Goal: Task Accomplishment & Management: Manage account settings

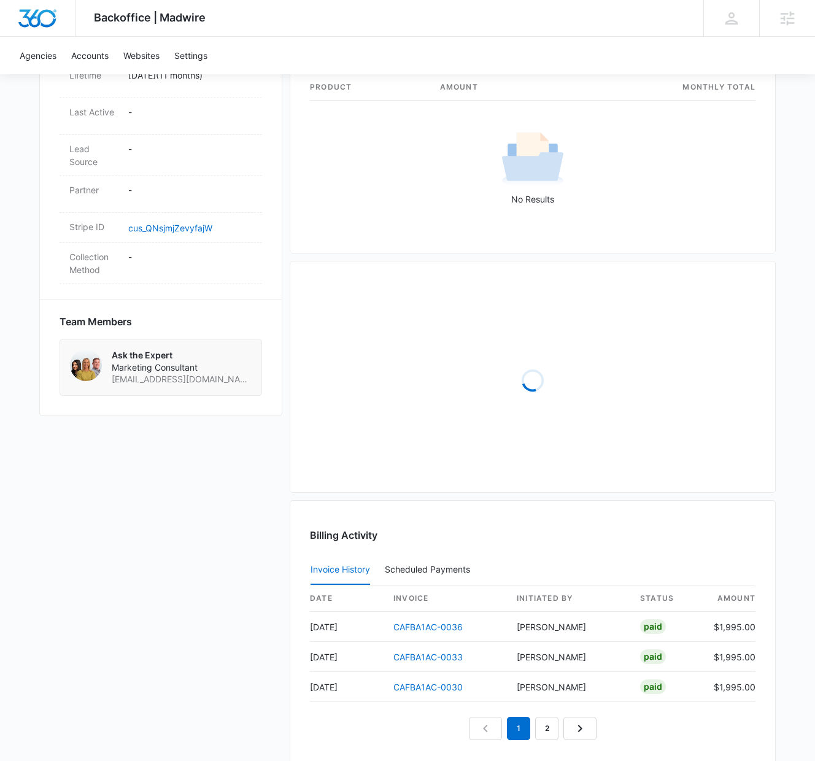
scroll to position [832, 0]
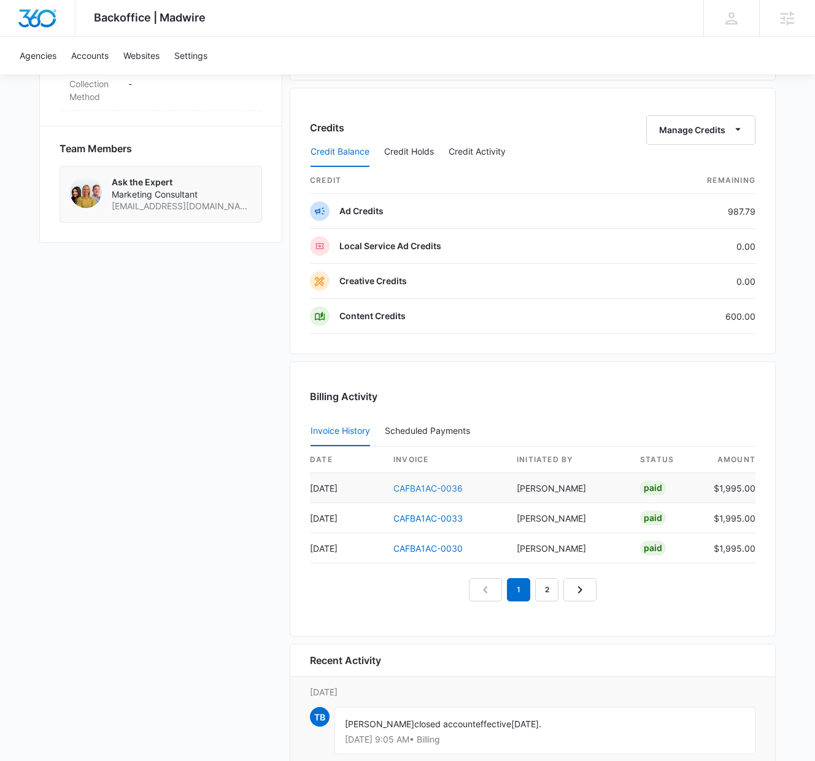
click at [446, 488] on link "CAFBA1AC-0036" at bounding box center [428, 488] width 69 height 10
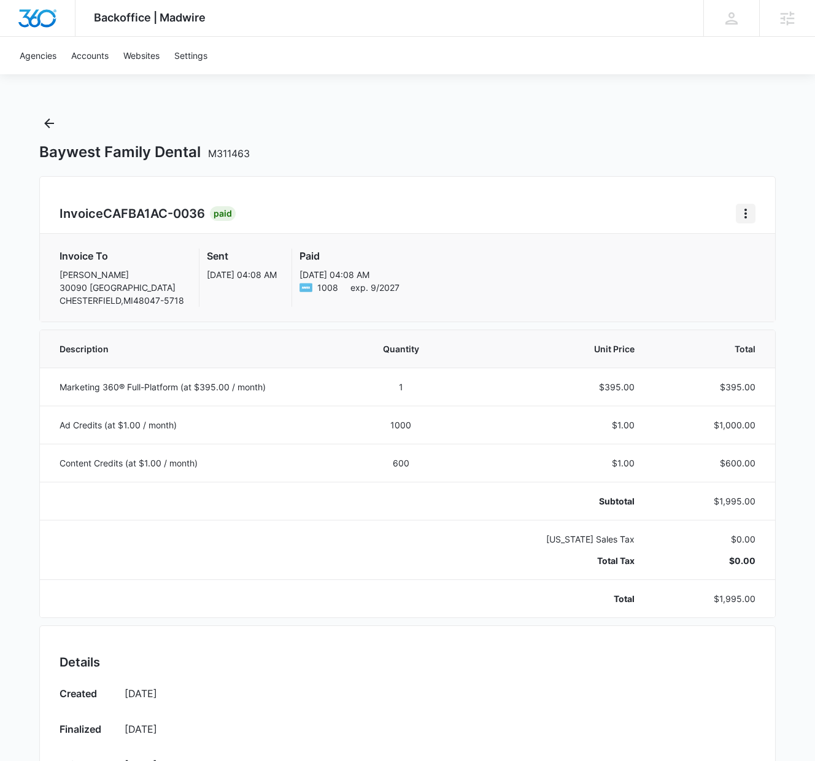
click at [748, 211] on icon "Home" at bounding box center [746, 213] width 15 height 15
click at [696, 250] on link "Download Invoice" at bounding box center [689, 247] width 71 height 10
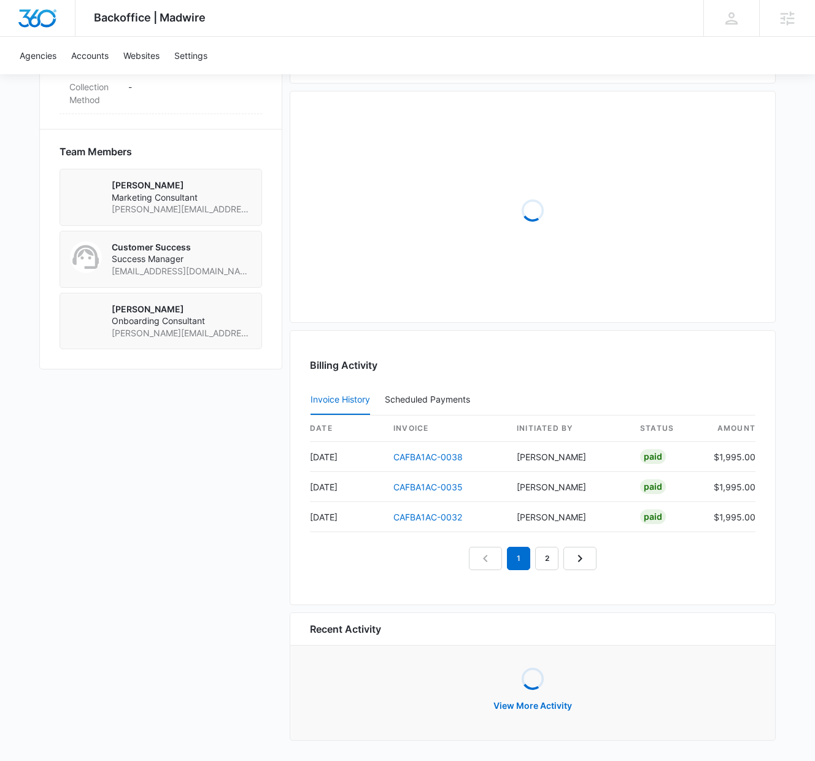
scroll to position [832, 0]
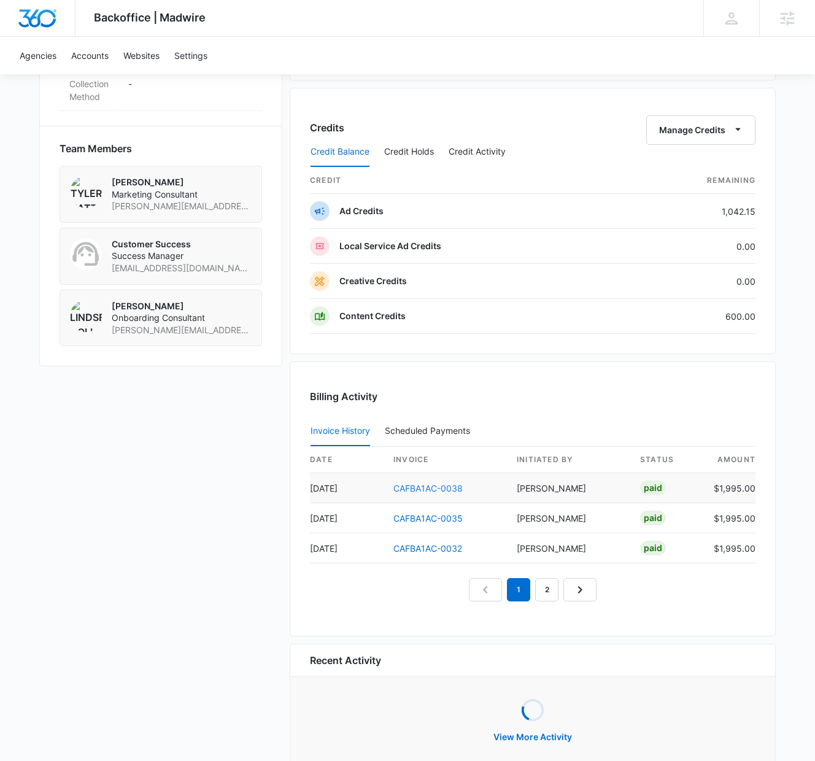
click at [425, 486] on link "CAFBA1AC-0038" at bounding box center [428, 488] width 69 height 10
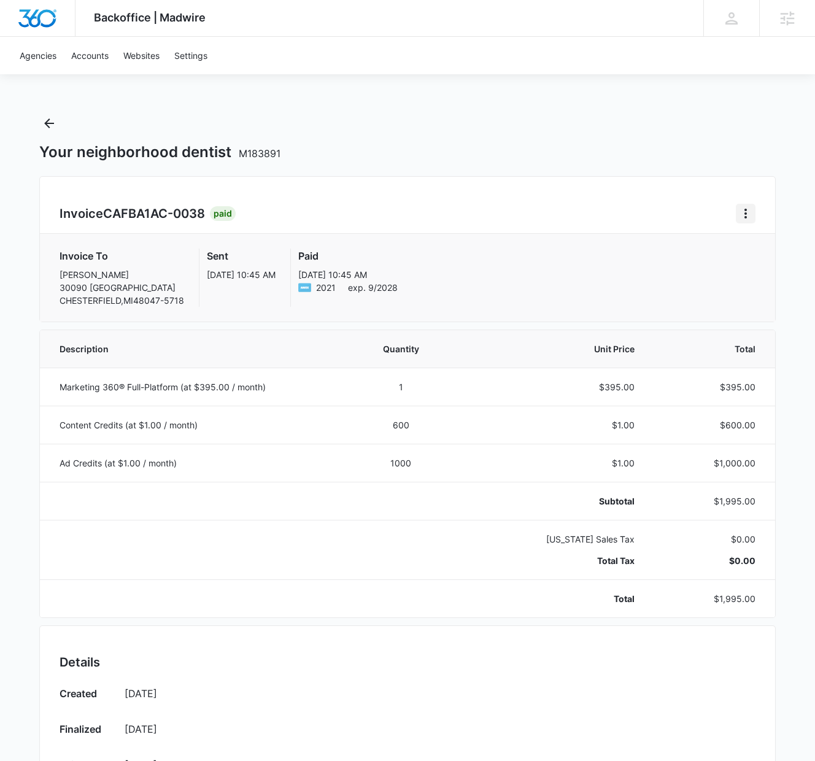
click at [744, 212] on icon "Home" at bounding box center [746, 213] width 15 height 15
click at [692, 246] on link "Download Invoice" at bounding box center [689, 247] width 71 height 10
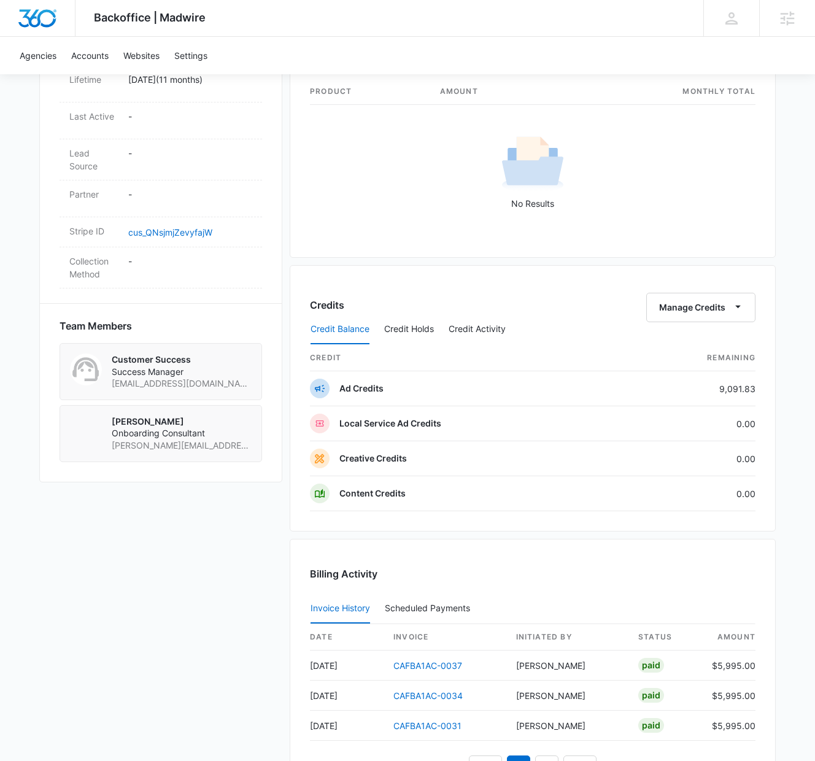
scroll to position [657, 0]
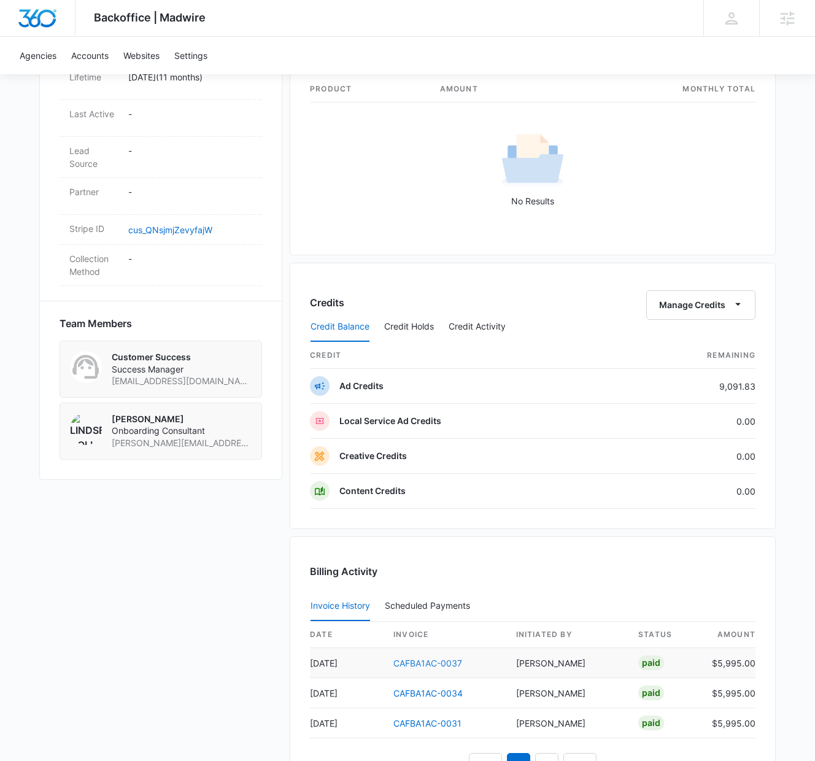
click at [410, 661] on link "CAFBA1AC-0037" at bounding box center [428, 663] width 69 height 10
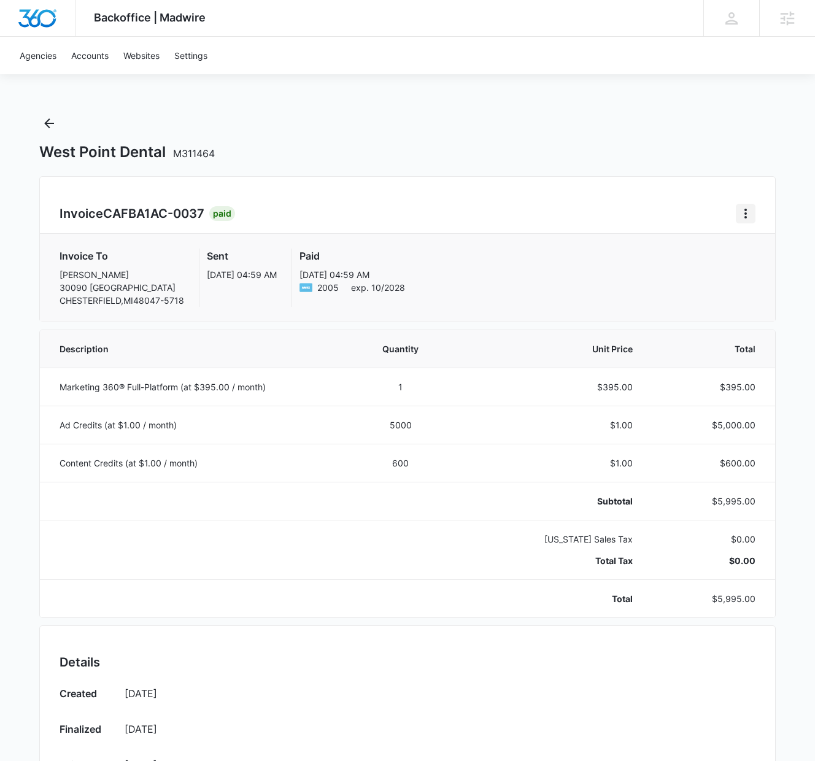
click at [750, 215] on icon "Home" at bounding box center [746, 213] width 15 height 15
click at [688, 244] on link "Download Invoice" at bounding box center [689, 247] width 71 height 10
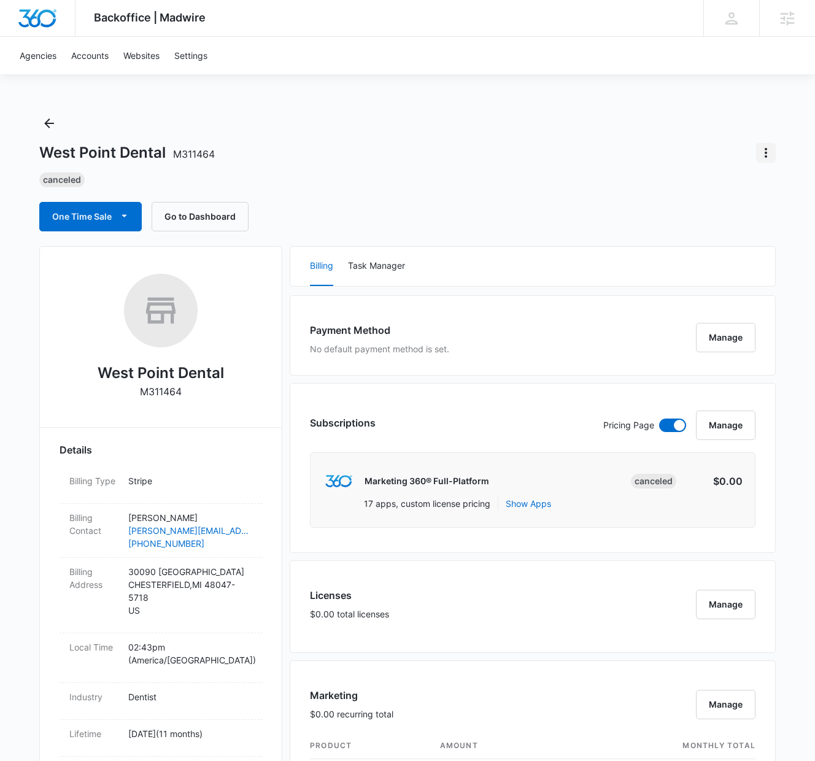
click at [766, 154] on icon "Actions" at bounding box center [766, 152] width 15 height 15
click at [717, 190] on div "Update Status" at bounding box center [716, 187] width 60 height 9
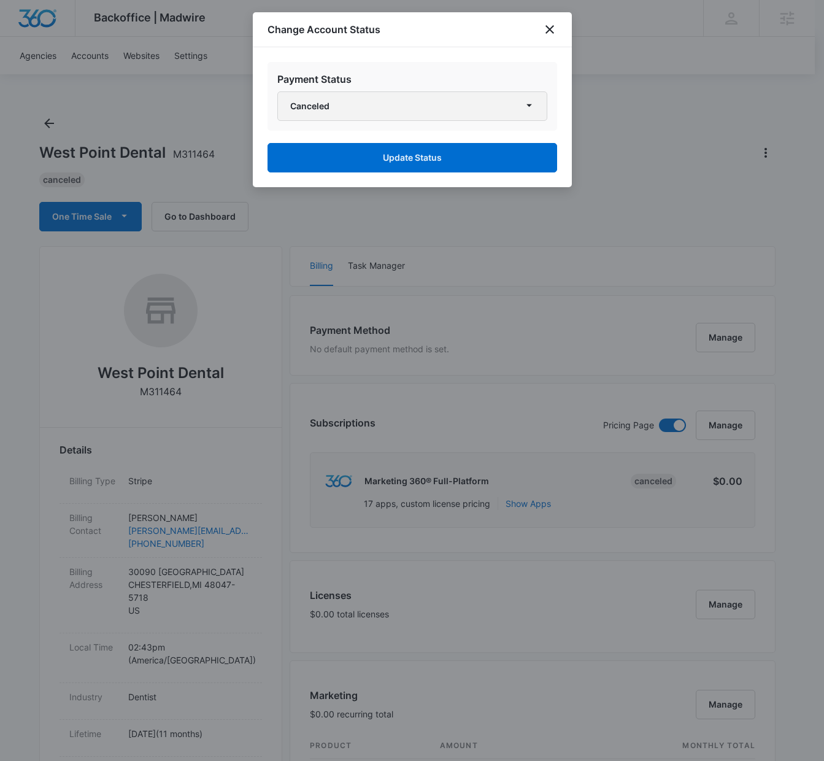
click at [391, 109] on button "Canceled" at bounding box center [412, 105] width 270 height 29
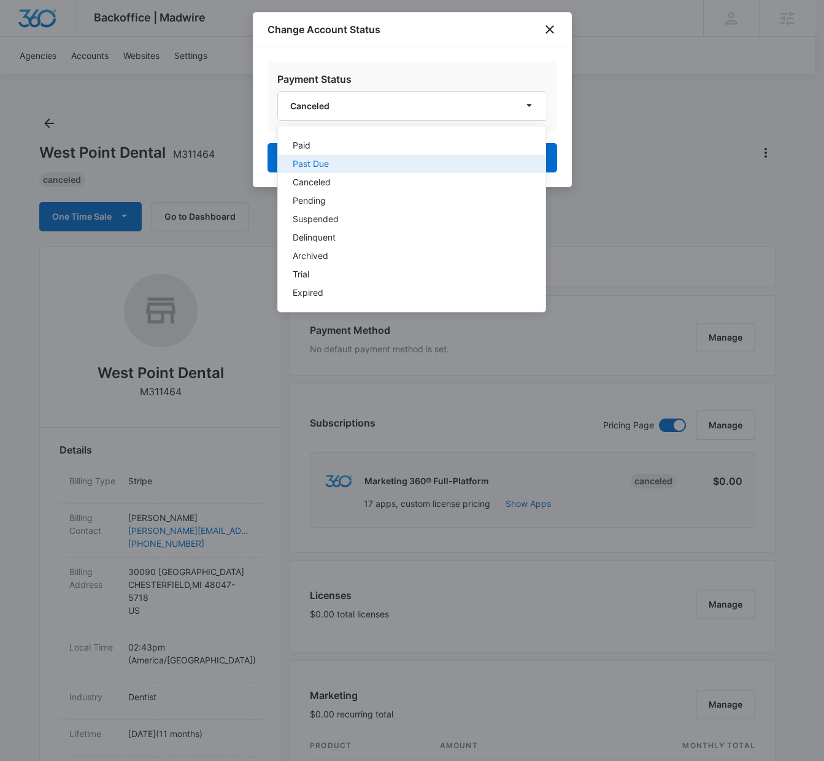
click at [355, 163] on div "Past Due" at bounding box center [404, 164] width 223 height 9
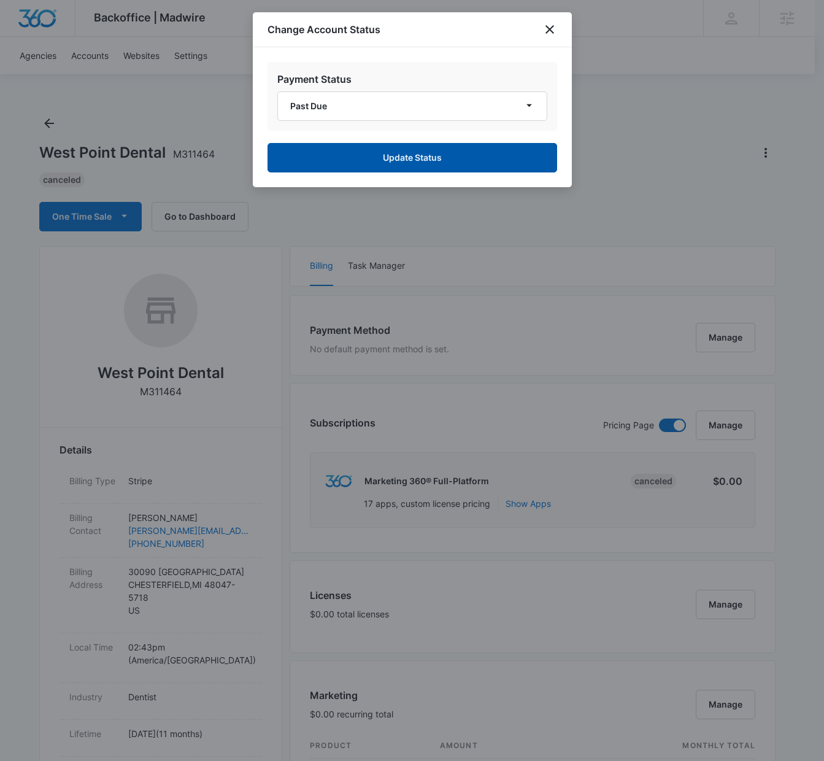
click at [412, 157] on button "Update Status" at bounding box center [413, 157] width 290 height 29
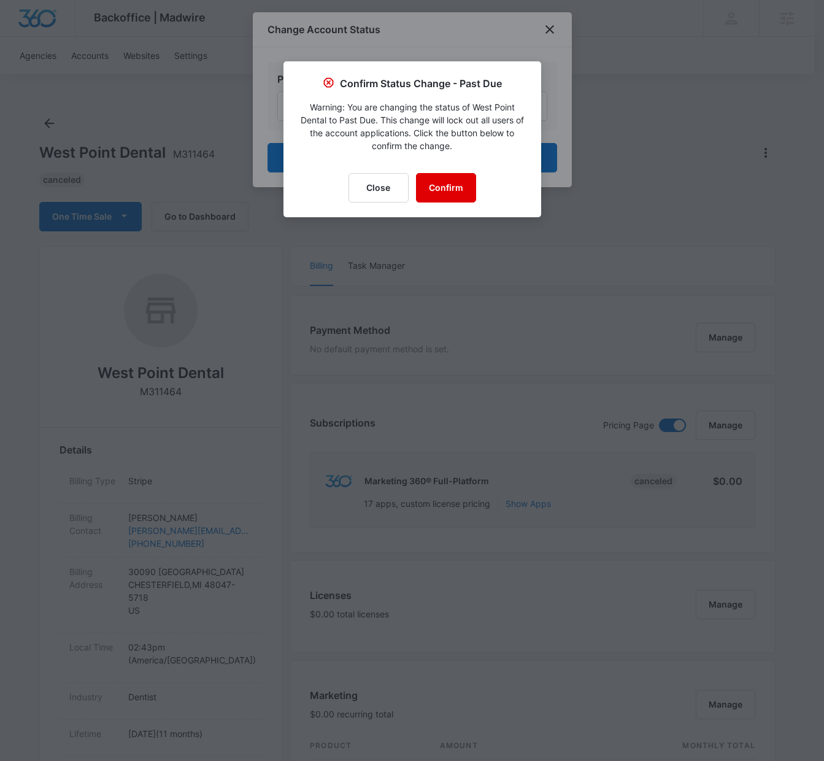
click at [448, 188] on button "Confirm" at bounding box center [446, 187] width 60 height 29
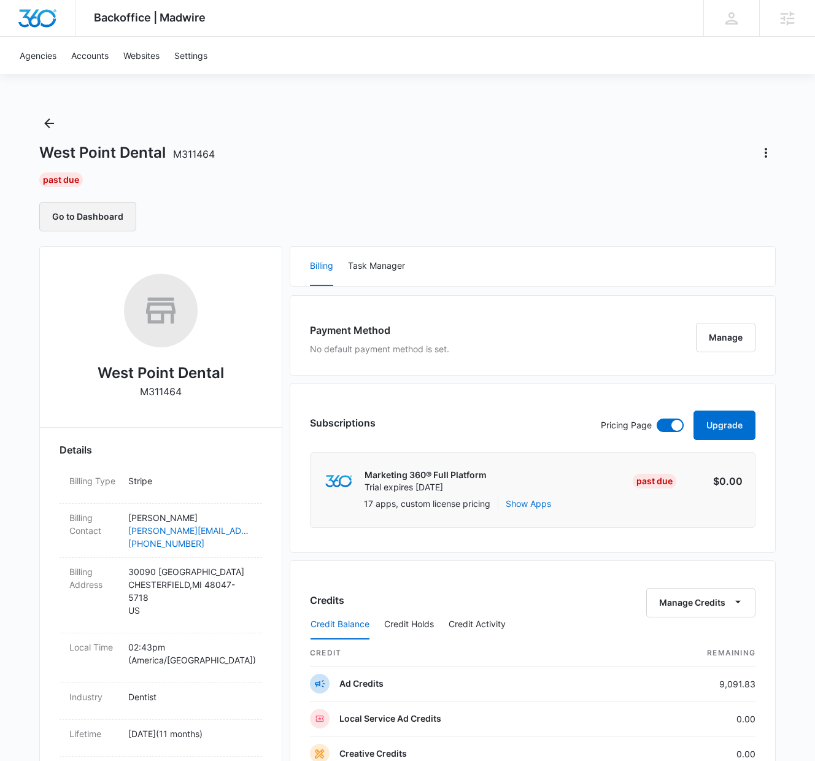
click at [211, 217] on div "Go to Dashboard" at bounding box center [407, 216] width 737 height 29
click at [108, 217] on button "Go to Dashboard" at bounding box center [87, 216] width 97 height 29
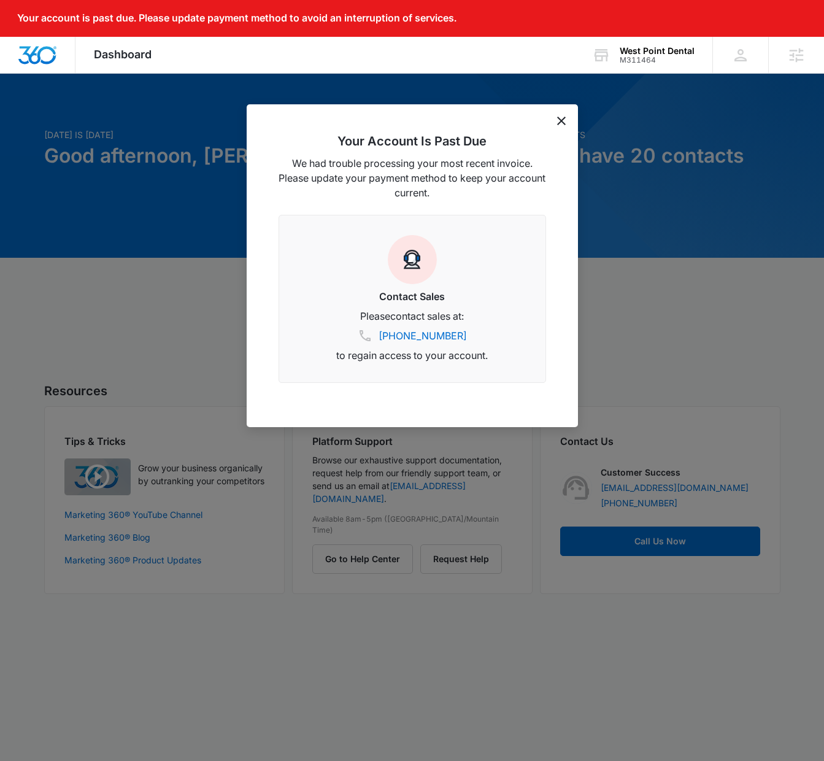
click at [562, 123] on icon "dismiss this dialog" at bounding box center [561, 121] width 9 height 9
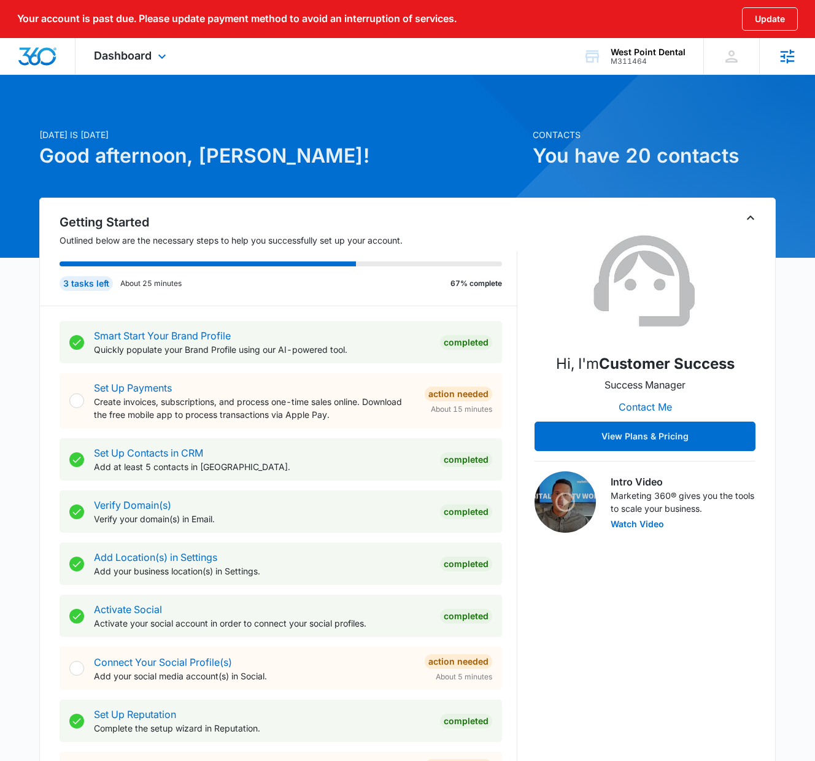
click at [793, 57] on icon at bounding box center [787, 56] width 18 height 18
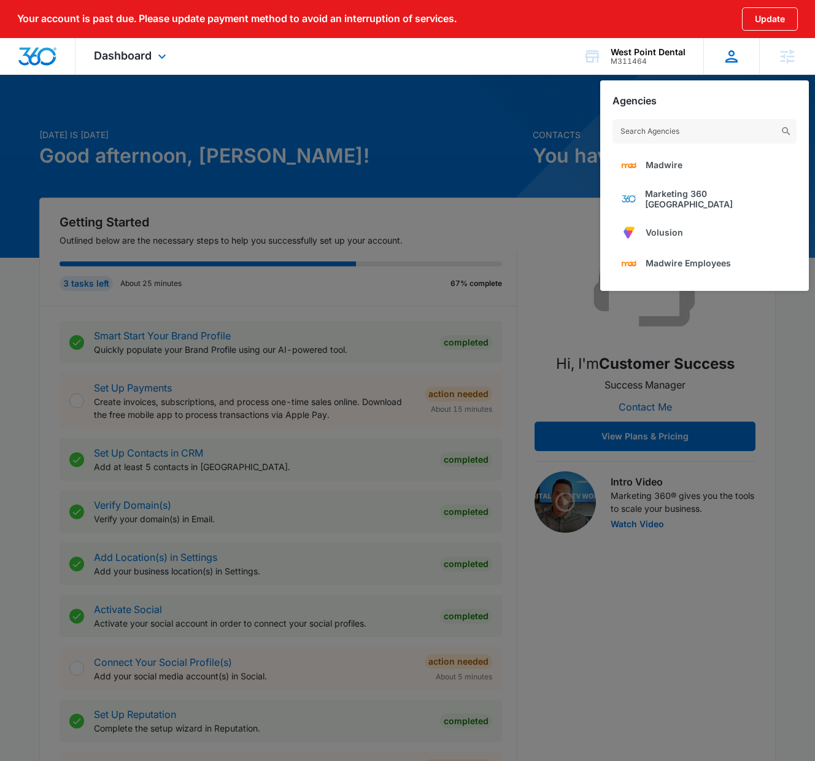
click at [728, 54] on icon at bounding box center [732, 56] width 18 height 18
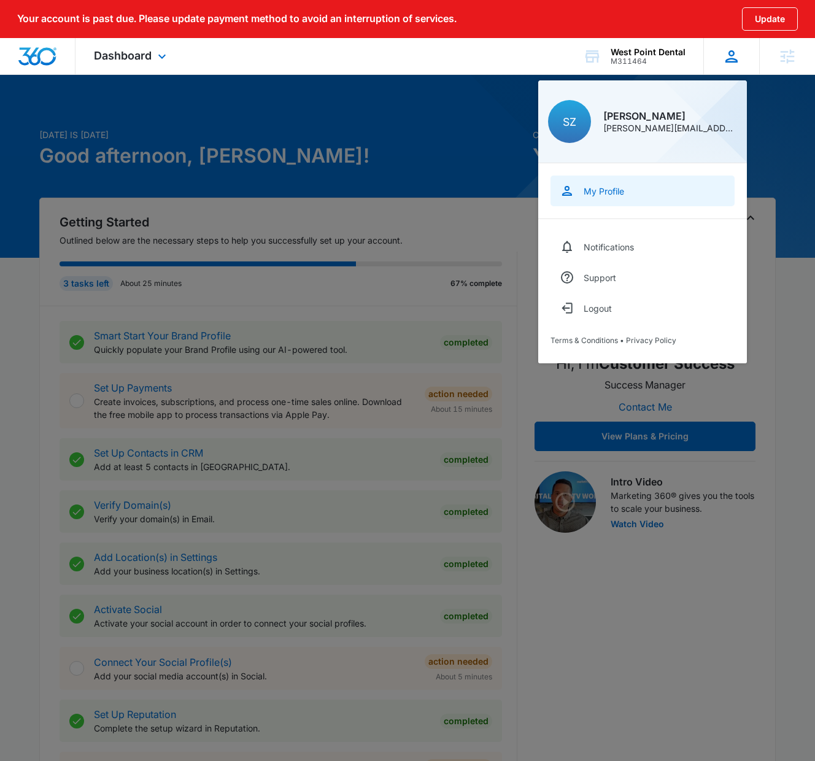
click at [621, 189] on div "My Profile" at bounding box center [604, 191] width 41 height 10
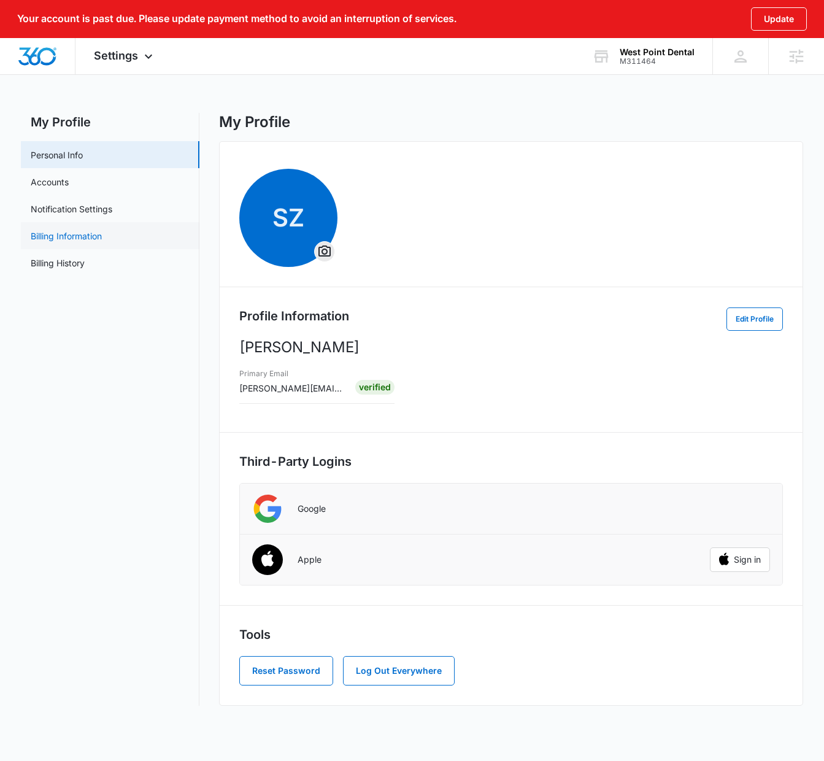
click at [47, 236] on link "Billing Information" at bounding box center [66, 236] width 71 height 13
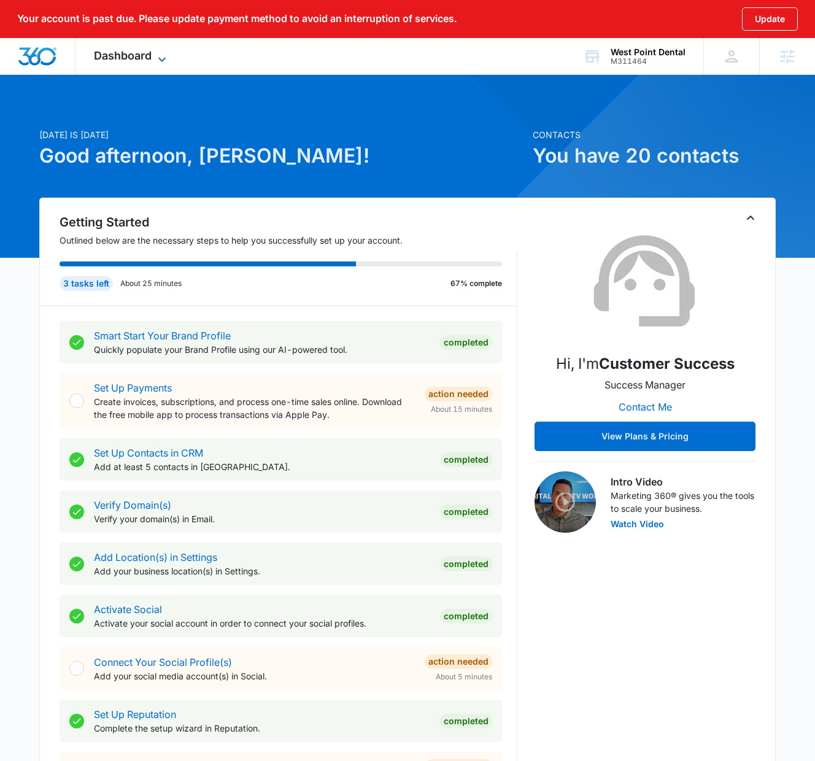
click at [145, 59] on span "Dashboard" at bounding box center [123, 55] width 58 height 13
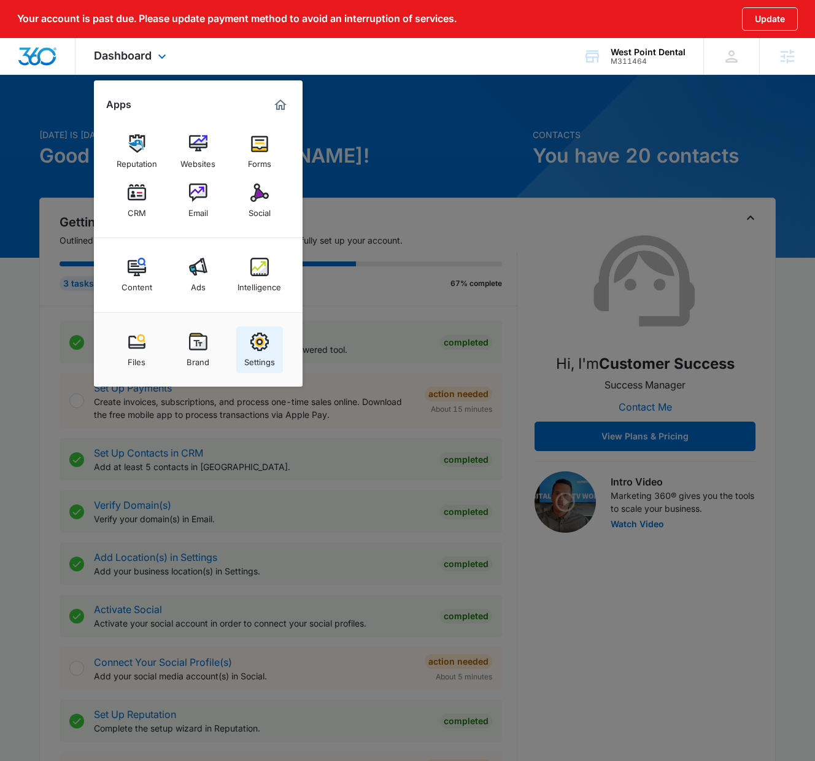
click at [262, 347] on img at bounding box center [259, 342] width 18 height 18
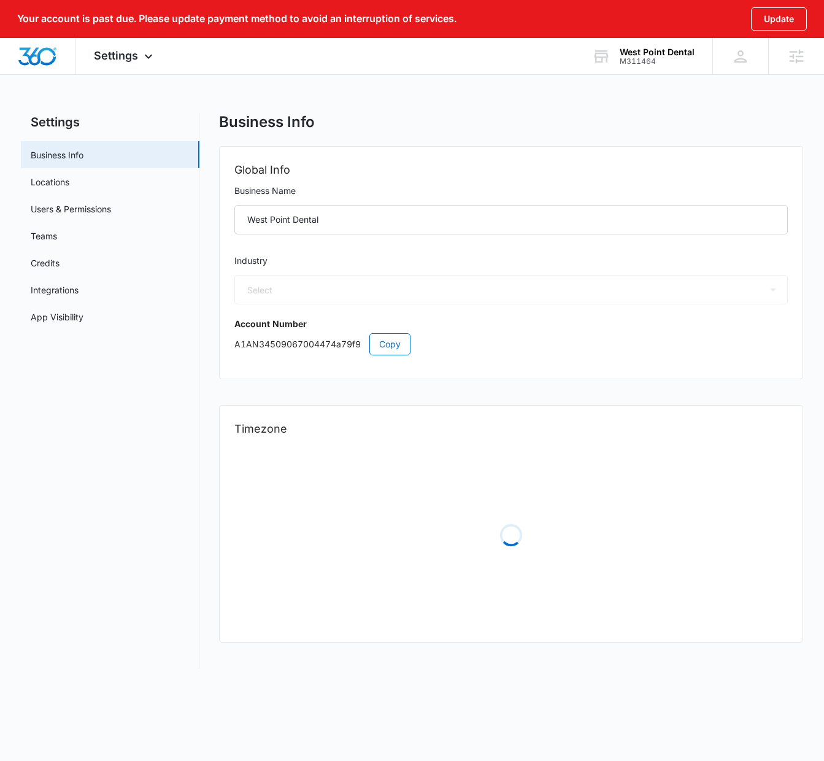
select select "15"
select select "US"
select select "America/[GEOGRAPHIC_DATA]"
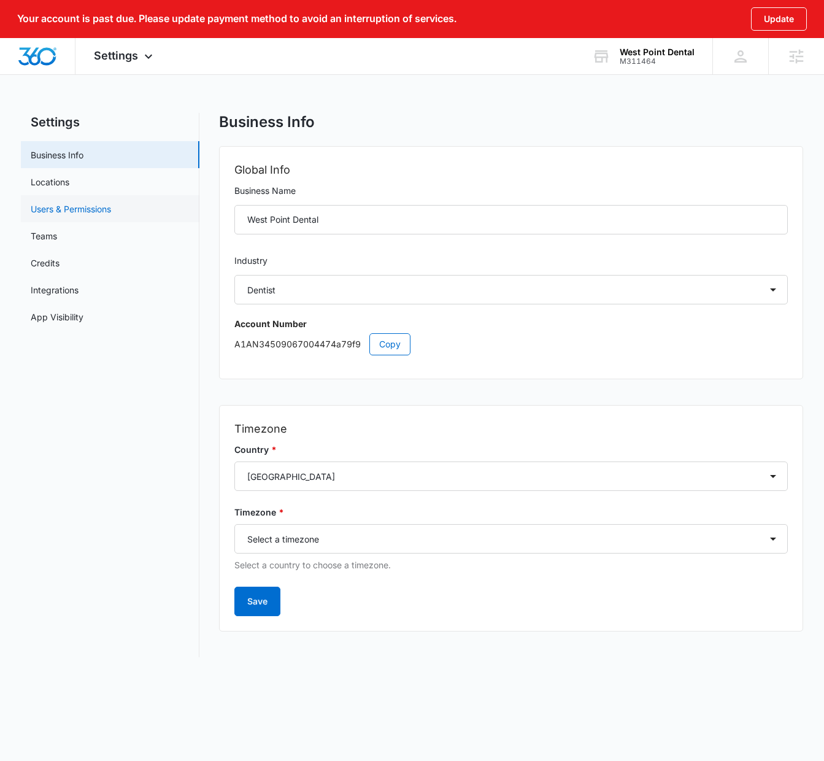
click at [68, 203] on link "Users & Permissions" at bounding box center [71, 209] width 80 height 13
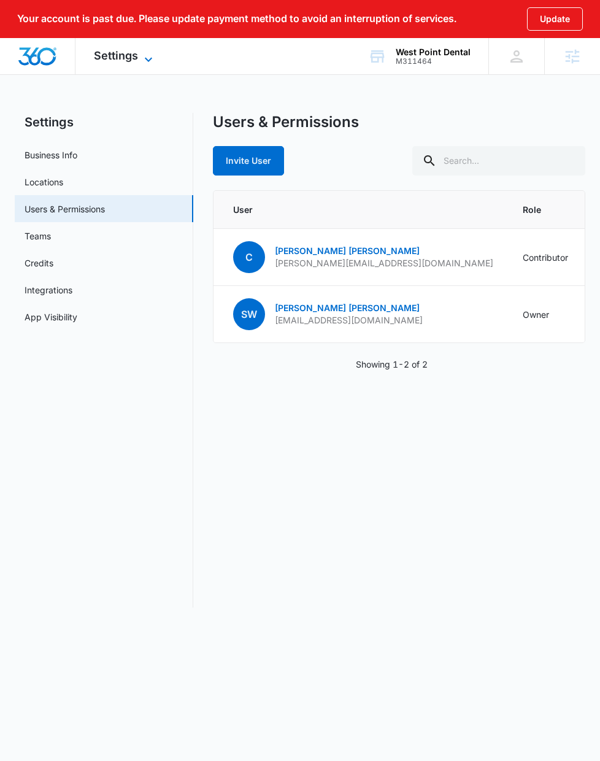
click at [123, 54] on span "Settings" at bounding box center [116, 55] width 44 height 13
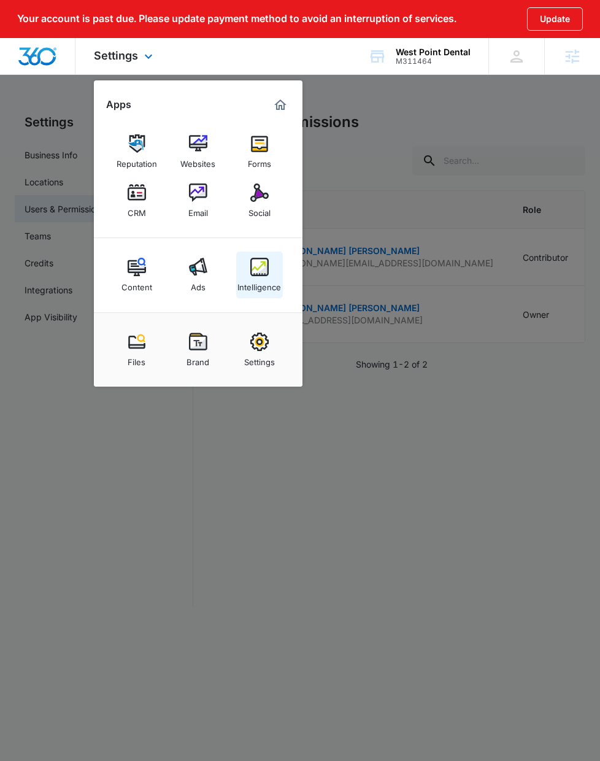
click at [262, 279] on div "Intelligence" at bounding box center [260, 284] width 44 height 16
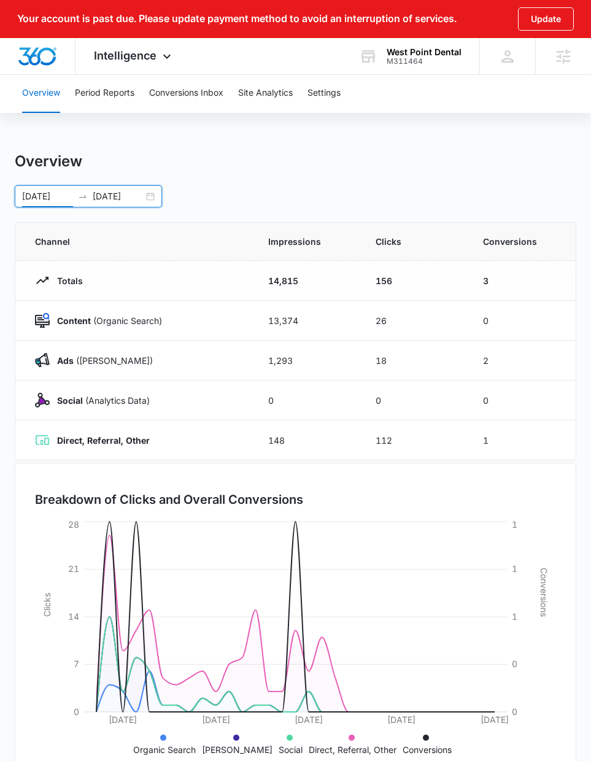
click at [33, 200] on input "08/10/2025" at bounding box center [47, 197] width 51 height 14
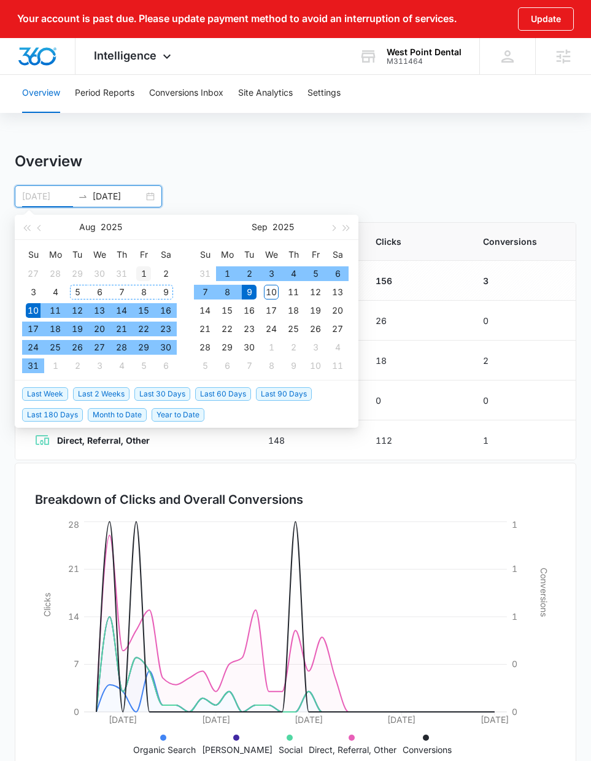
type input "08/01/2025"
click at [142, 273] on div "1" at bounding box center [143, 273] width 15 height 15
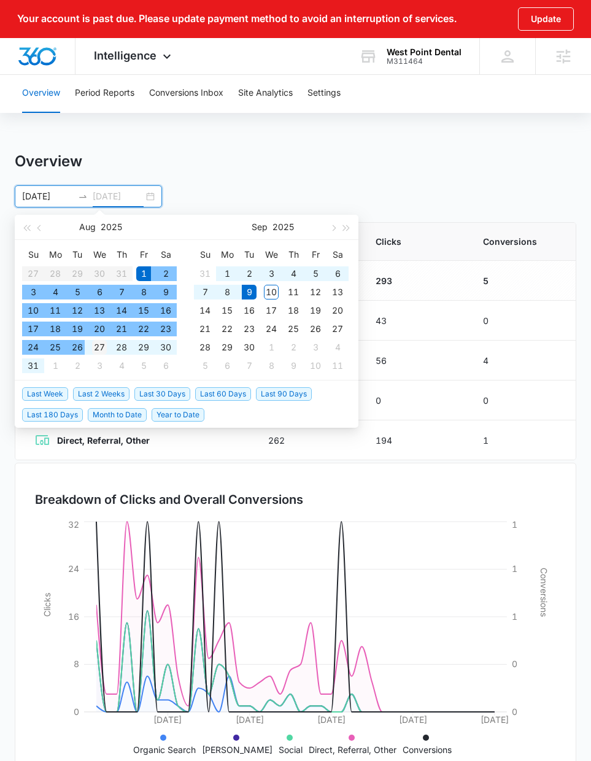
type input "08/27/2025"
click at [103, 347] on div "27" at bounding box center [99, 347] width 15 height 15
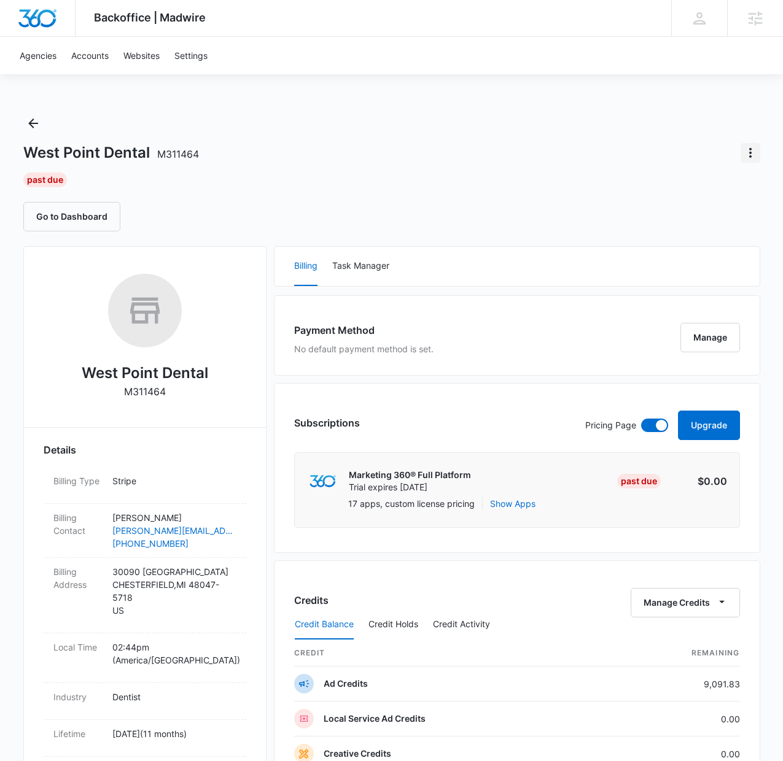
click at [743, 155] on icon "Actions" at bounding box center [750, 152] width 15 height 15
click at [705, 203] on div "Update Status" at bounding box center [700, 205] width 60 height 9
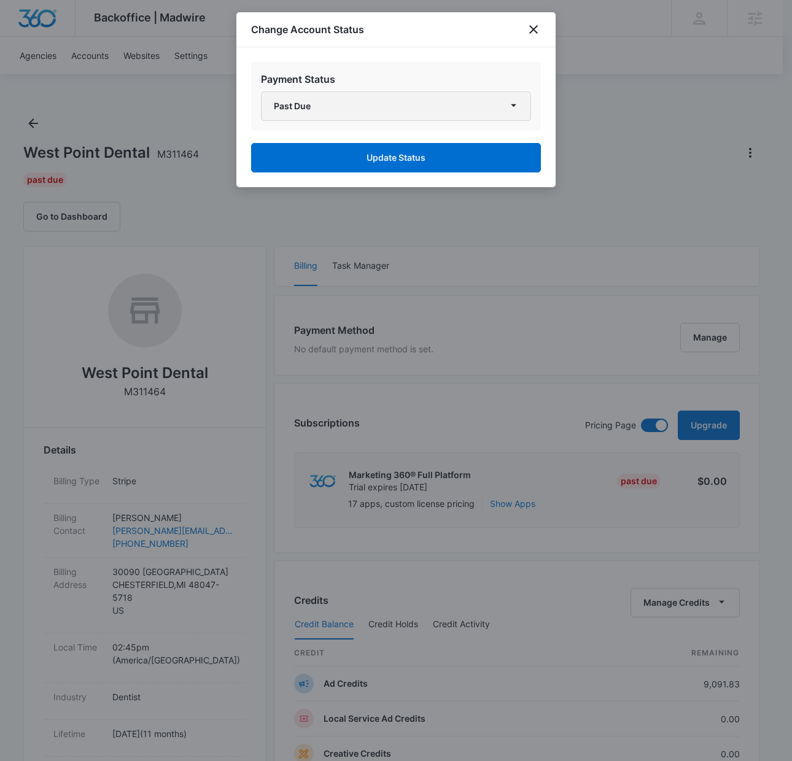
click at [421, 99] on button "Past Due" at bounding box center [396, 105] width 270 height 29
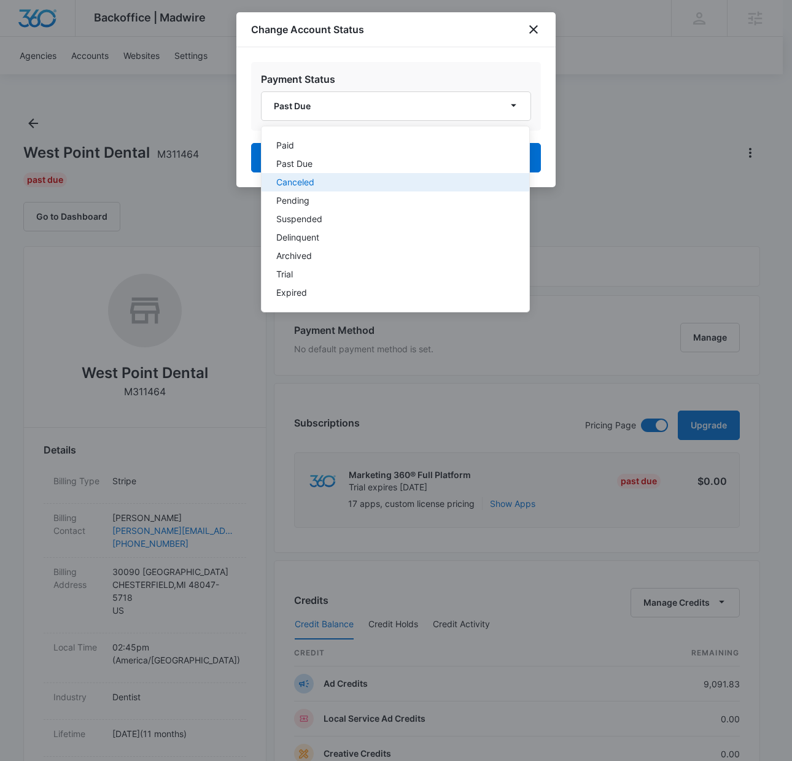
click at [397, 187] on button "Canceled" at bounding box center [396, 182] width 268 height 18
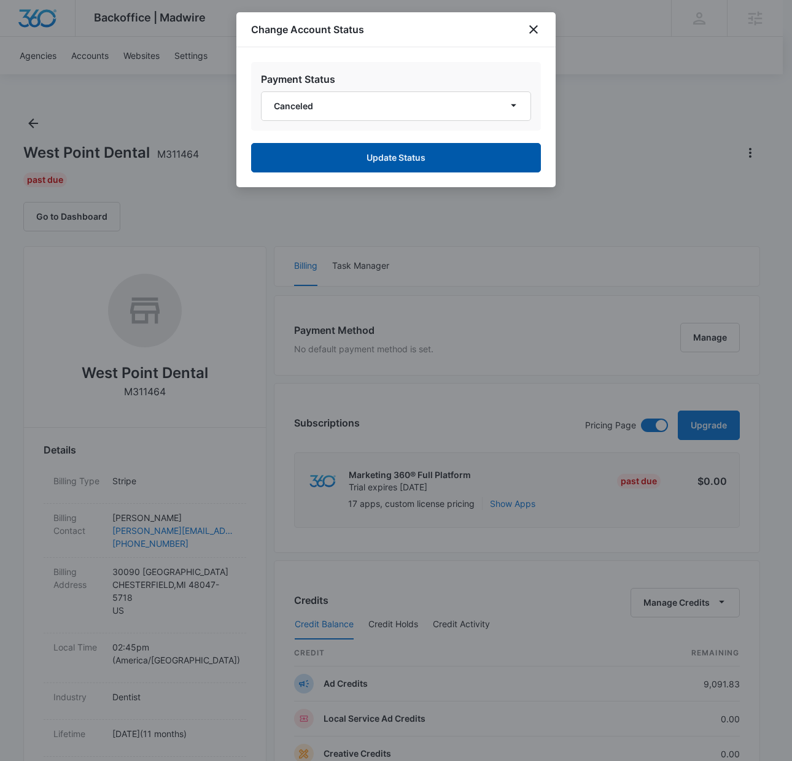
click at [409, 161] on button "Update Status" at bounding box center [396, 157] width 290 height 29
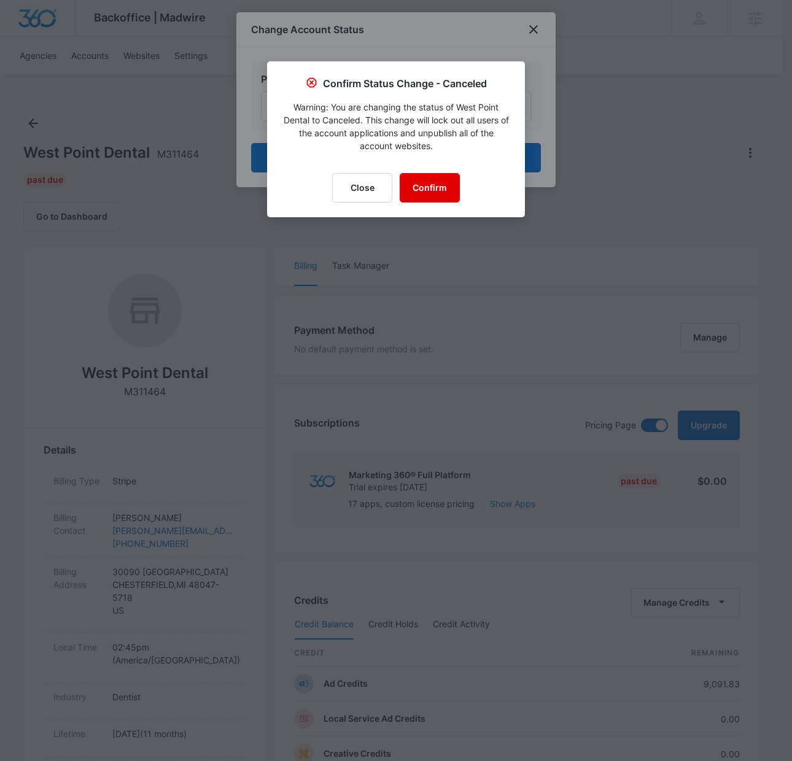
click at [430, 189] on button "Confirm" at bounding box center [430, 187] width 60 height 29
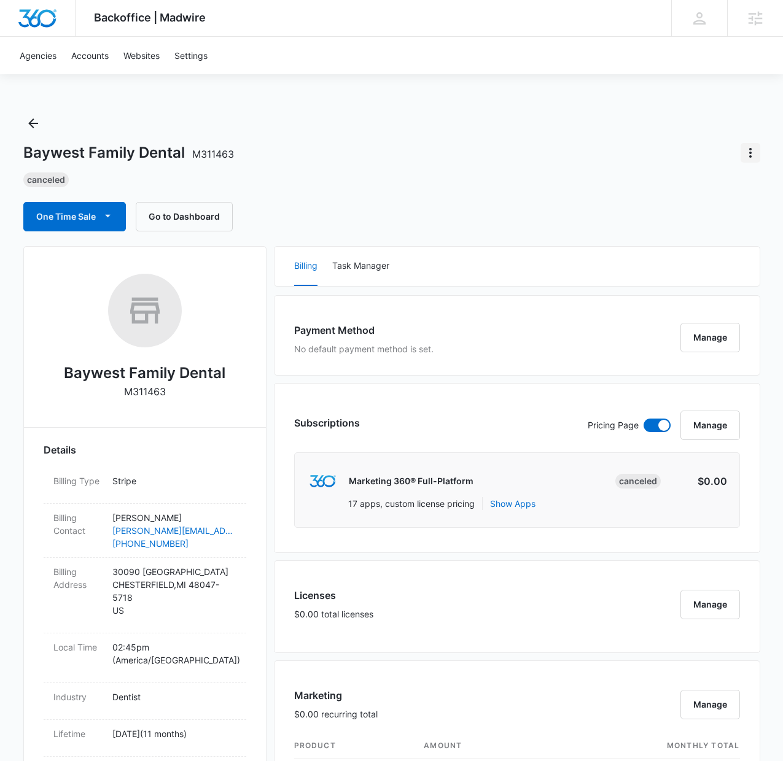
click at [750, 155] on icon "Actions" at bounding box center [750, 152] width 15 height 15
click at [718, 187] on div "Update Status" at bounding box center [700, 187] width 60 height 9
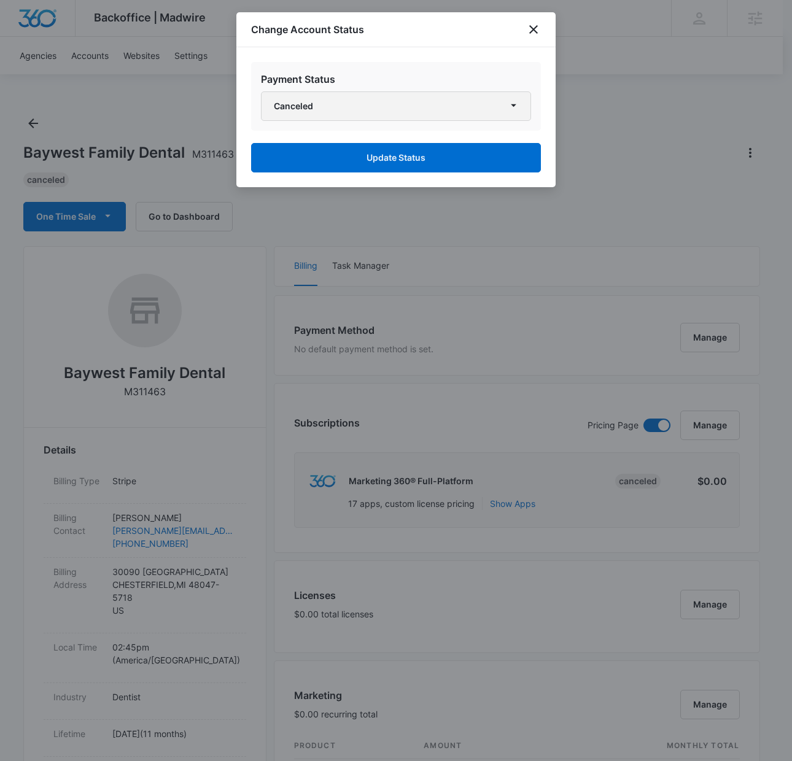
click at [431, 102] on button "Canceled" at bounding box center [396, 105] width 270 height 29
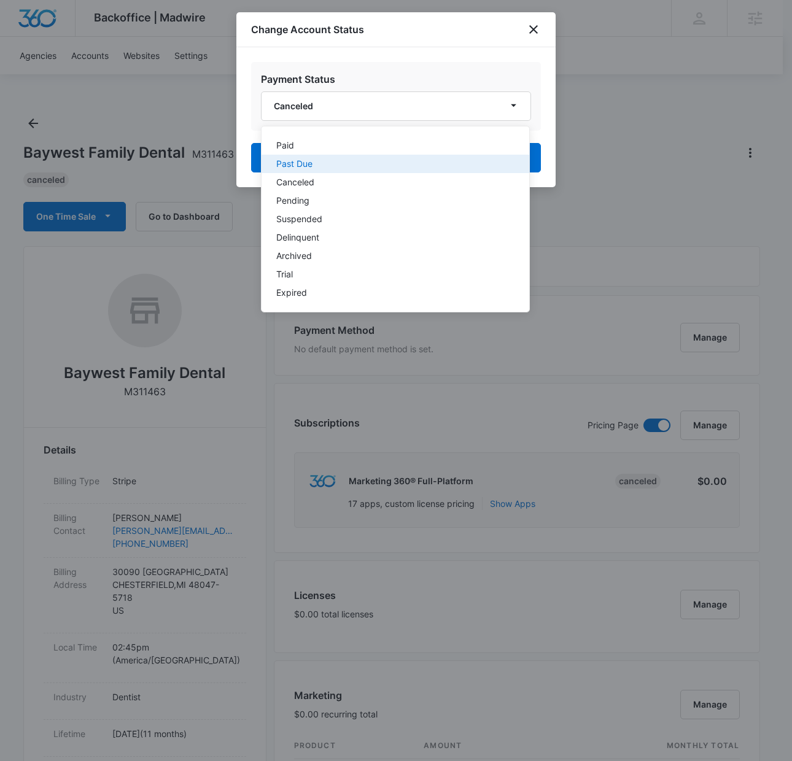
click at [411, 160] on div "Past Due" at bounding box center [387, 164] width 223 height 9
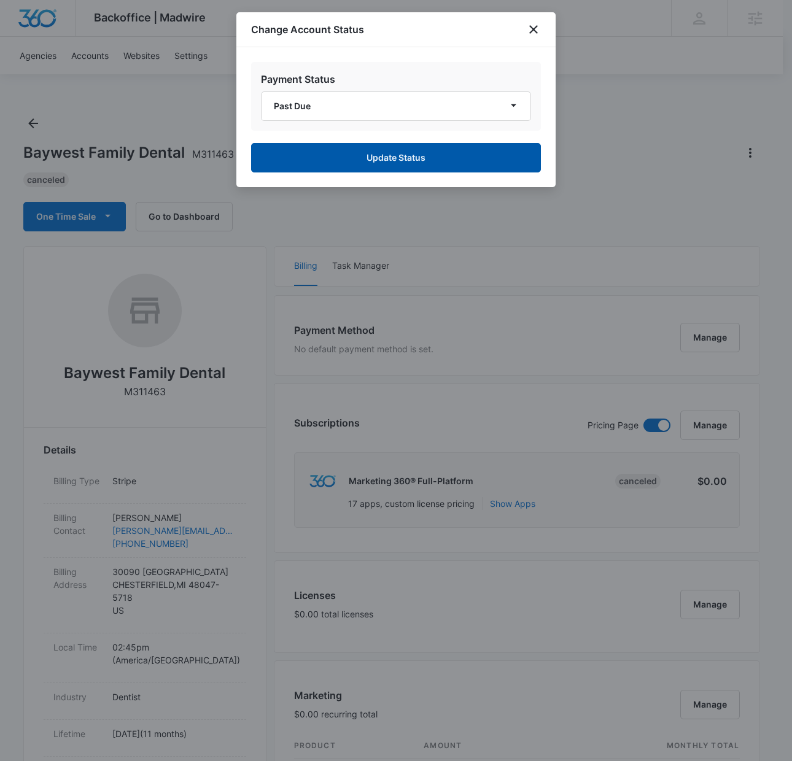
click at [433, 152] on button "Update Status" at bounding box center [396, 157] width 290 height 29
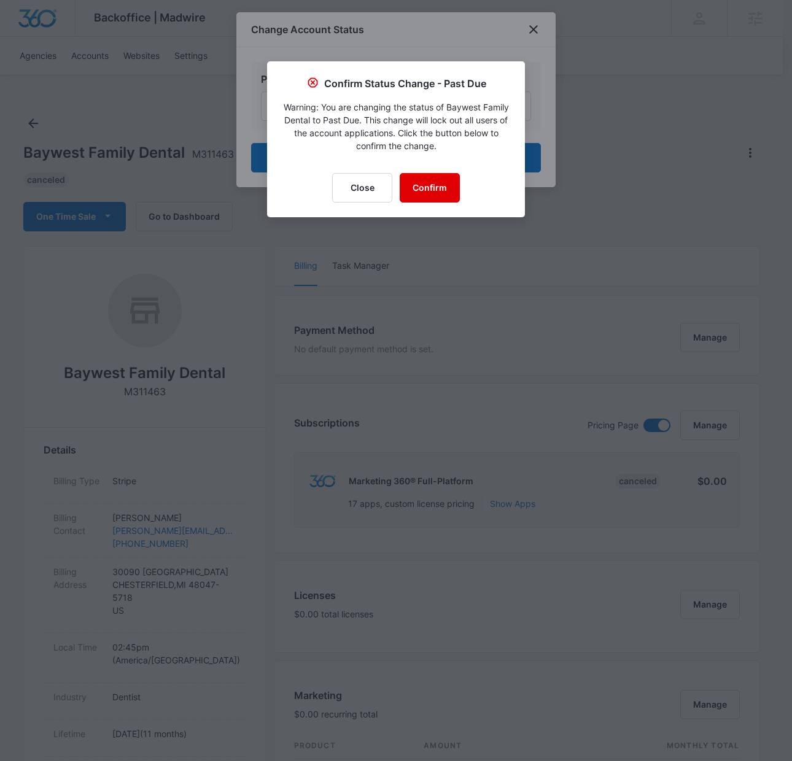
click at [440, 191] on button "Confirm" at bounding box center [430, 187] width 60 height 29
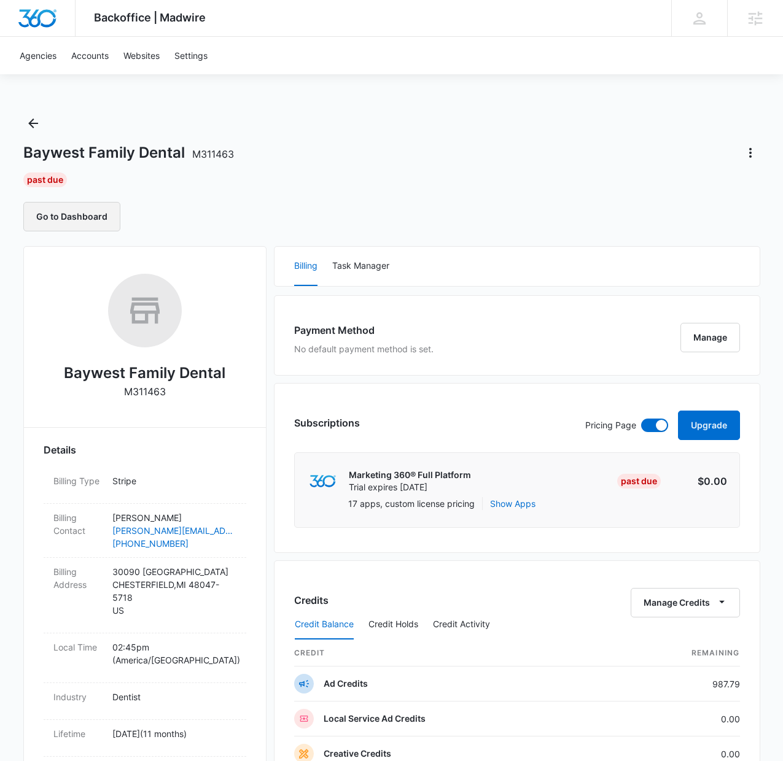
click at [41, 220] on button "Go to Dashboard" at bounding box center [71, 216] width 97 height 29
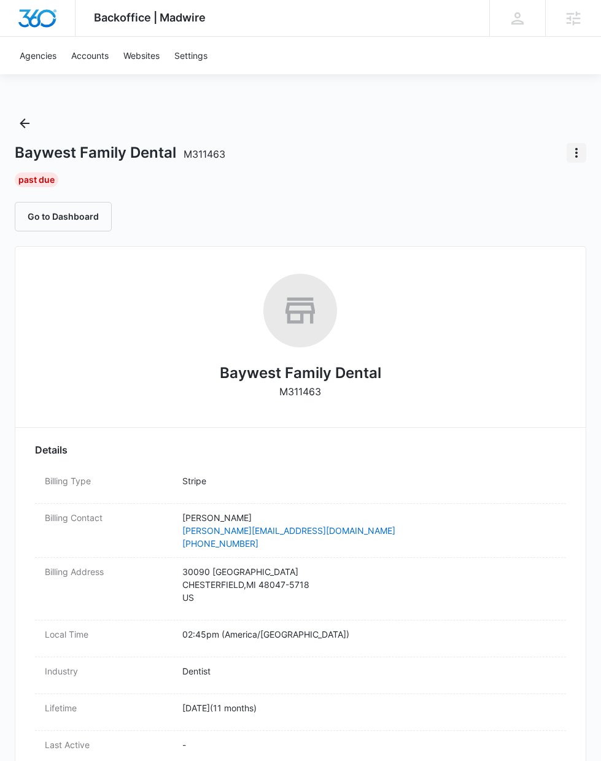
click at [569, 147] on icon "Actions" at bounding box center [576, 152] width 15 height 15
click at [522, 204] on div "Update Status" at bounding box center [526, 205] width 60 height 9
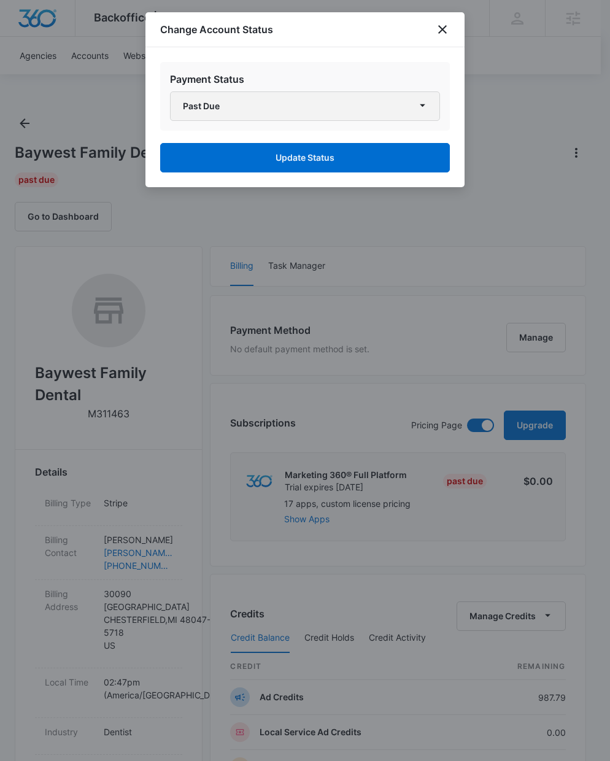
click at [339, 107] on button "Past Due" at bounding box center [305, 105] width 270 height 29
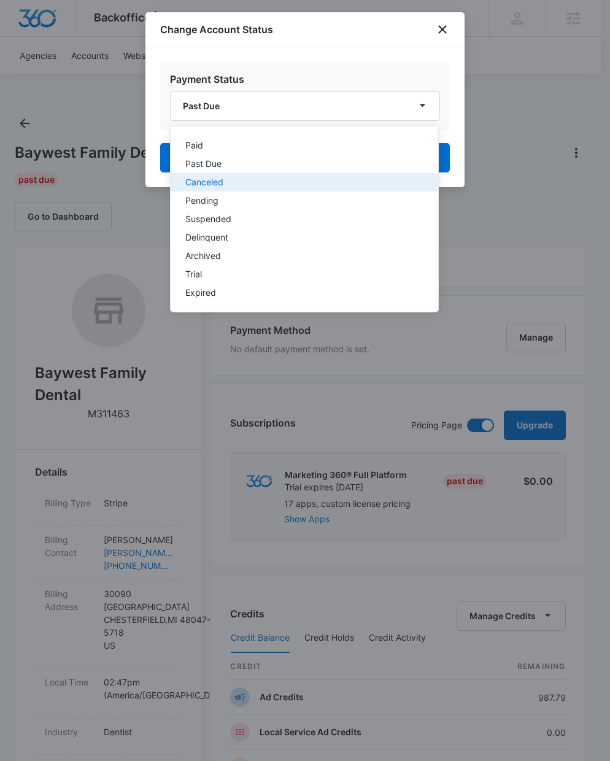
click at [289, 185] on div "Canceled" at bounding box center [296, 182] width 223 height 9
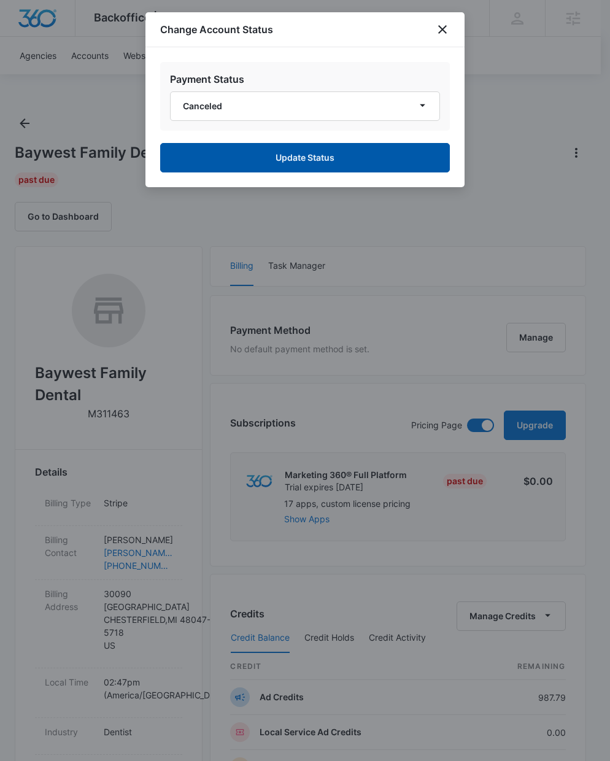
click at [334, 153] on button "Update Status" at bounding box center [305, 157] width 290 height 29
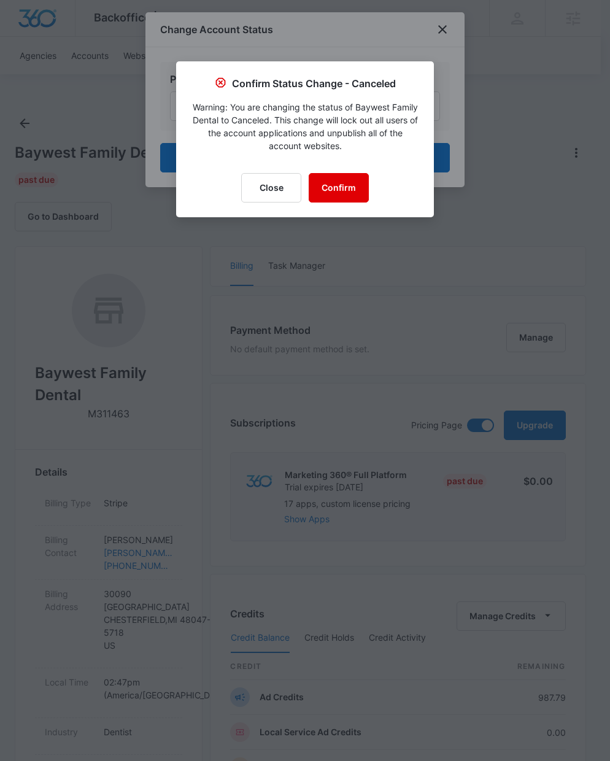
click at [333, 192] on button "Confirm" at bounding box center [339, 187] width 60 height 29
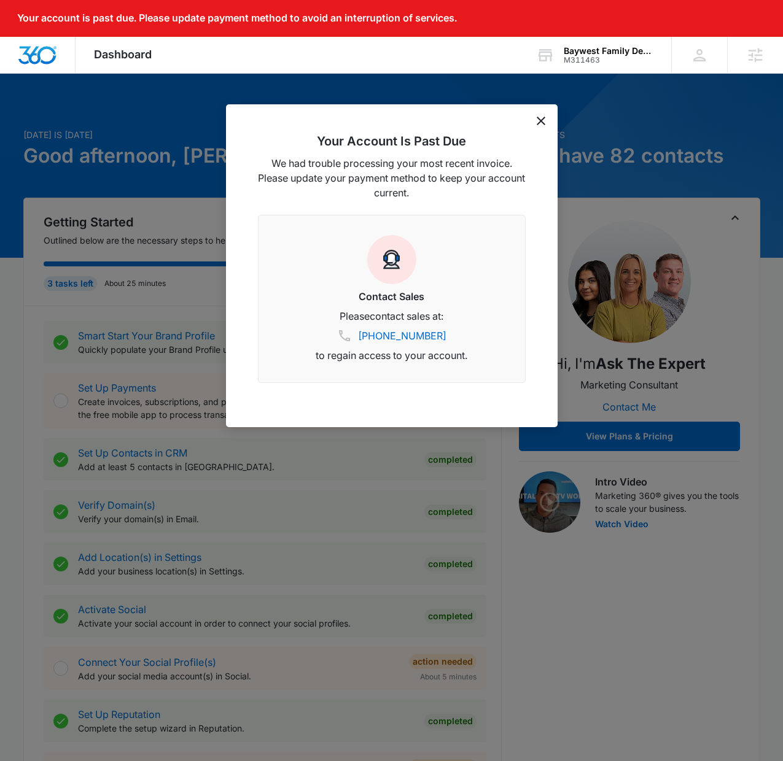
click at [543, 120] on icon "dismiss this dialog" at bounding box center [541, 121] width 9 height 9
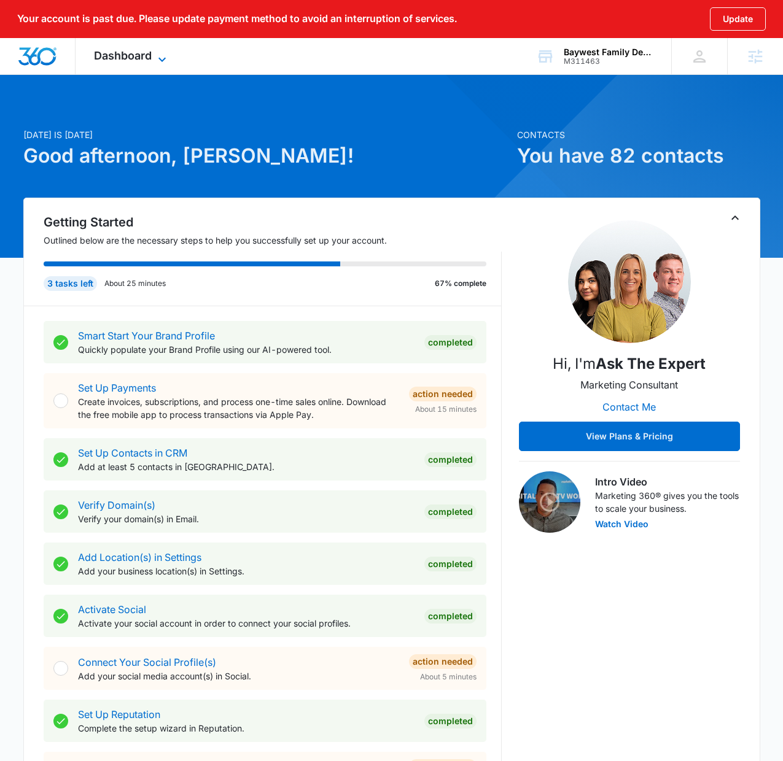
click at [118, 52] on span "Dashboard" at bounding box center [123, 55] width 58 height 13
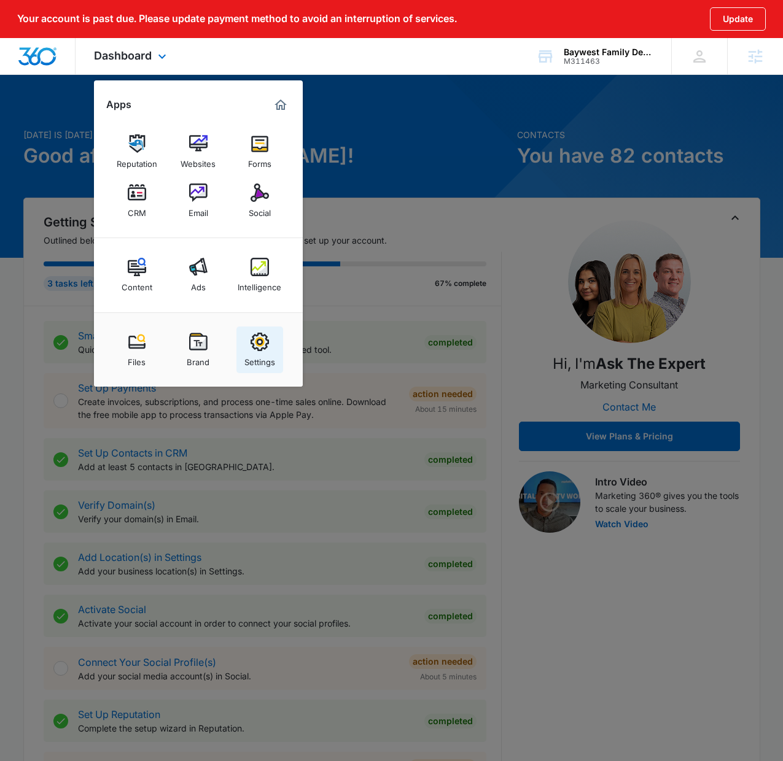
click at [263, 354] on div "Settings" at bounding box center [259, 359] width 31 height 16
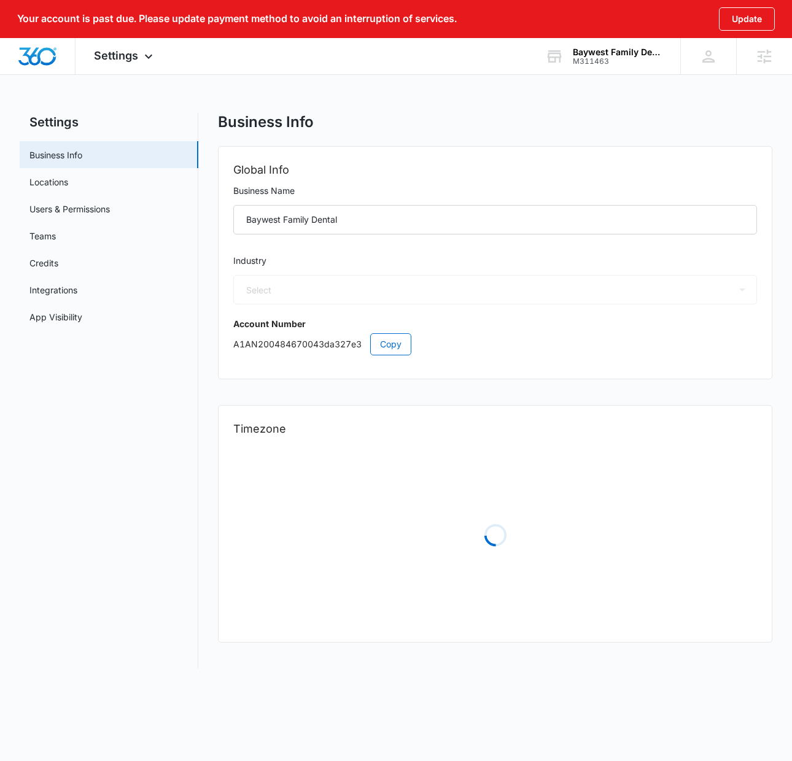
select select "15"
select select "US"
select select "America/Denver"
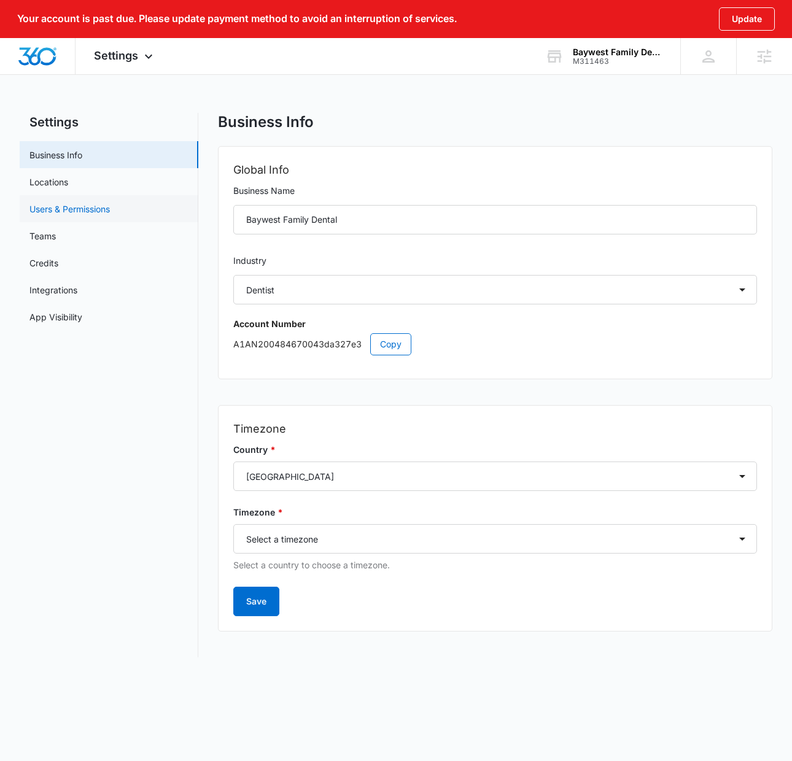
click at [87, 212] on link "Users & Permissions" at bounding box center [69, 209] width 80 height 13
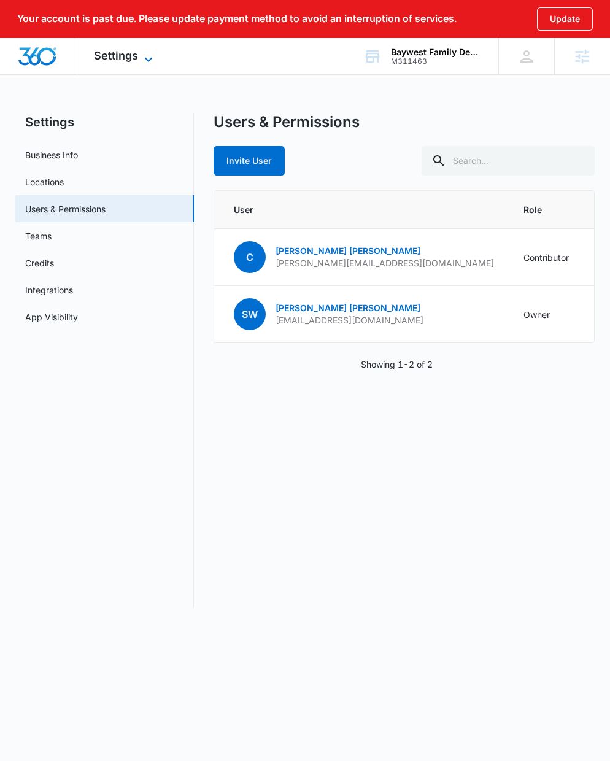
click at [112, 56] on span "Settings" at bounding box center [116, 55] width 44 height 13
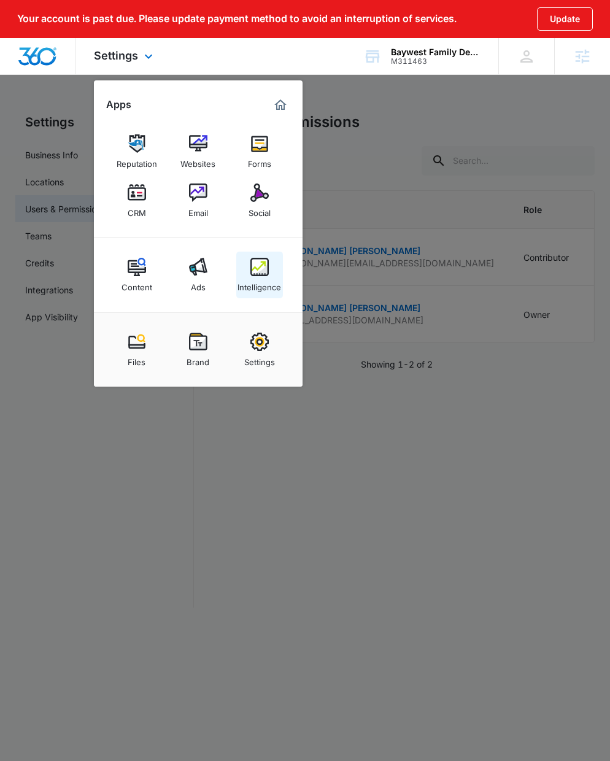
click at [276, 266] on link "Intelligence" at bounding box center [259, 275] width 47 height 47
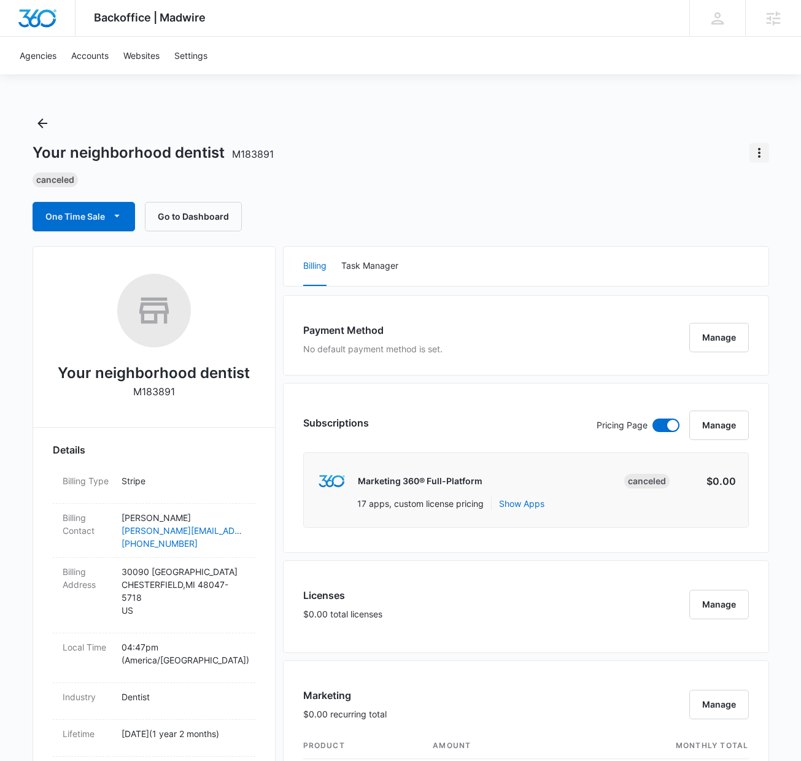
click at [755, 152] on icon "Actions" at bounding box center [759, 152] width 15 height 15
click at [707, 184] on div "Update Status" at bounding box center [709, 187] width 60 height 9
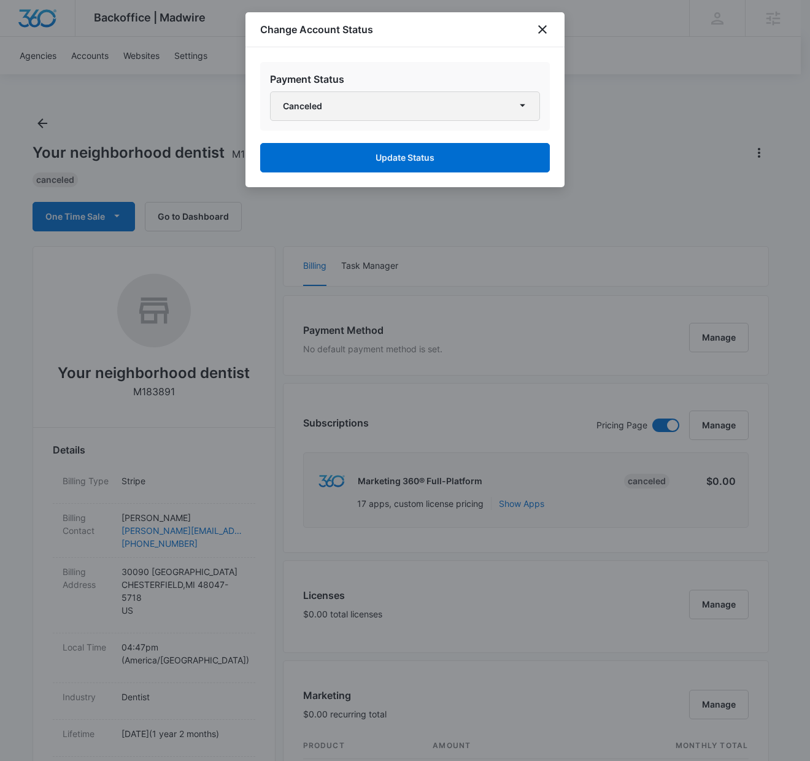
click at [501, 109] on button "Canceled" at bounding box center [405, 105] width 270 height 29
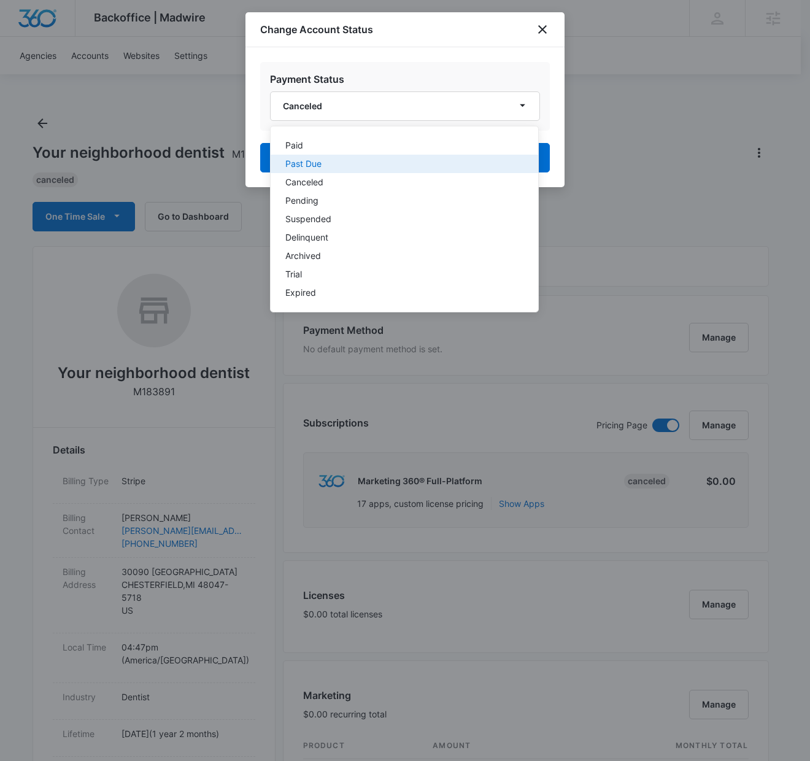
click at [424, 165] on div "Past Due" at bounding box center [396, 164] width 223 height 9
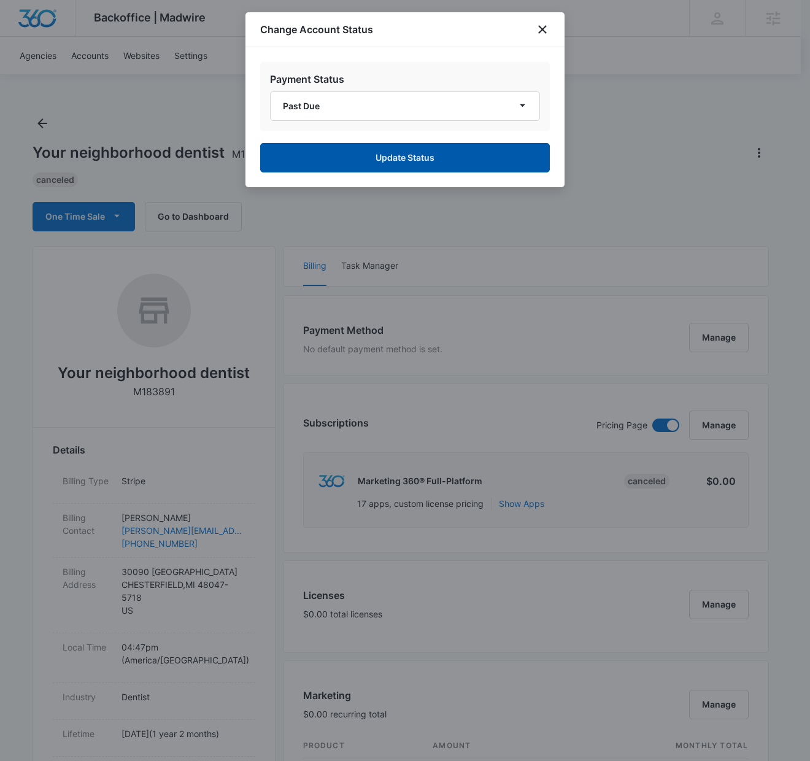
click at [428, 160] on button "Update Status" at bounding box center [405, 157] width 290 height 29
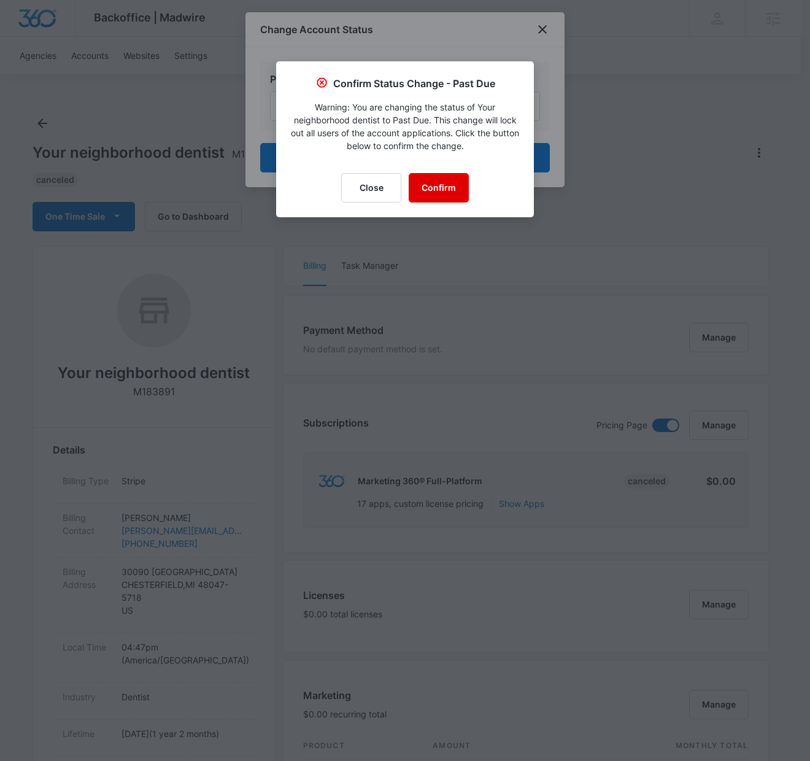
click at [448, 179] on button "Confirm" at bounding box center [439, 187] width 60 height 29
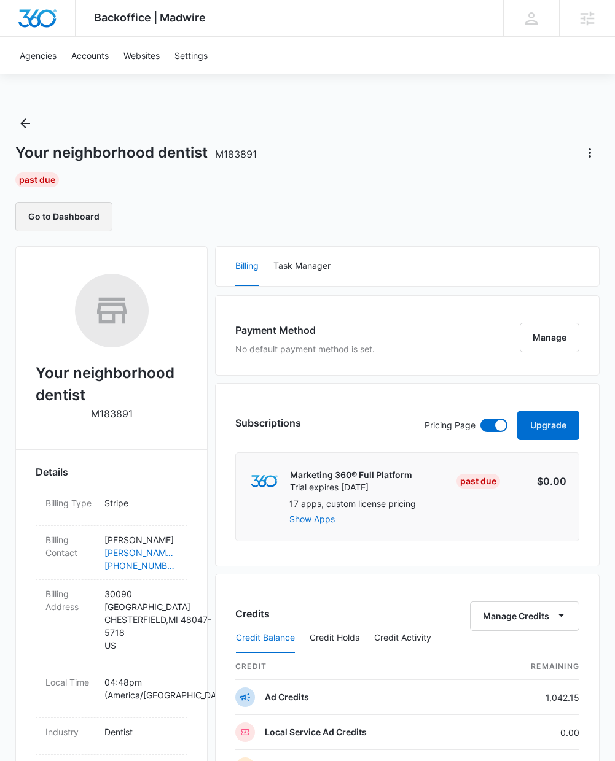
click at [64, 217] on button "Go to Dashboard" at bounding box center [63, 216] width 97 height 29
click at [588, 156] on icon "Actions" at bounding box center [589, 153] width 2 height 10
click at [545, 204] on div "Update Status" at bounding box center [539, 205] width 60 height 9
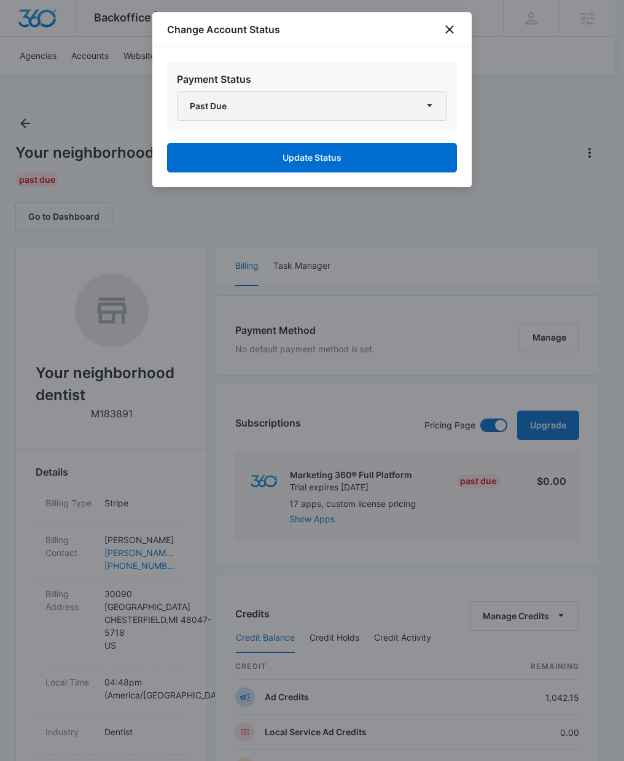
click at [254, 111] on button "Past Due" at bounding box center [312, 105] width 270 height 29
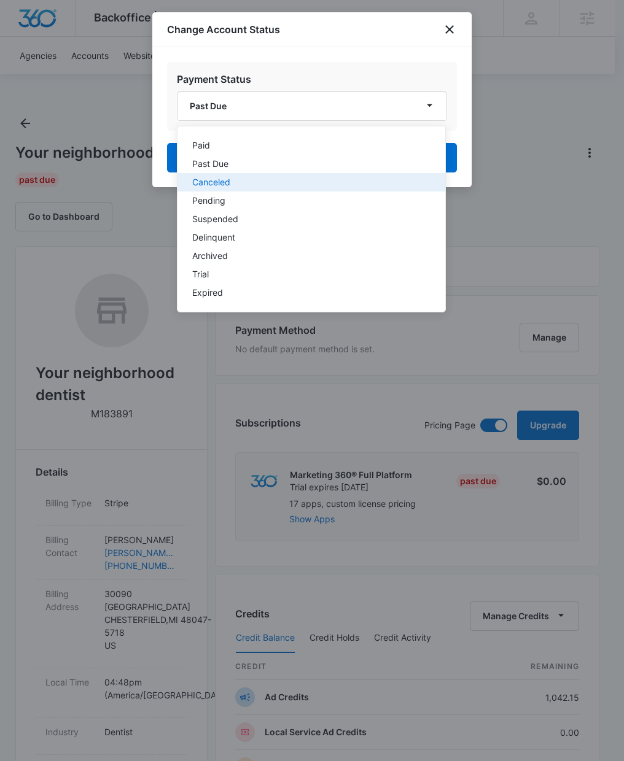
click at [244, 184] on div "Canceled" at bounding box center [303, 182] width 223 height 9
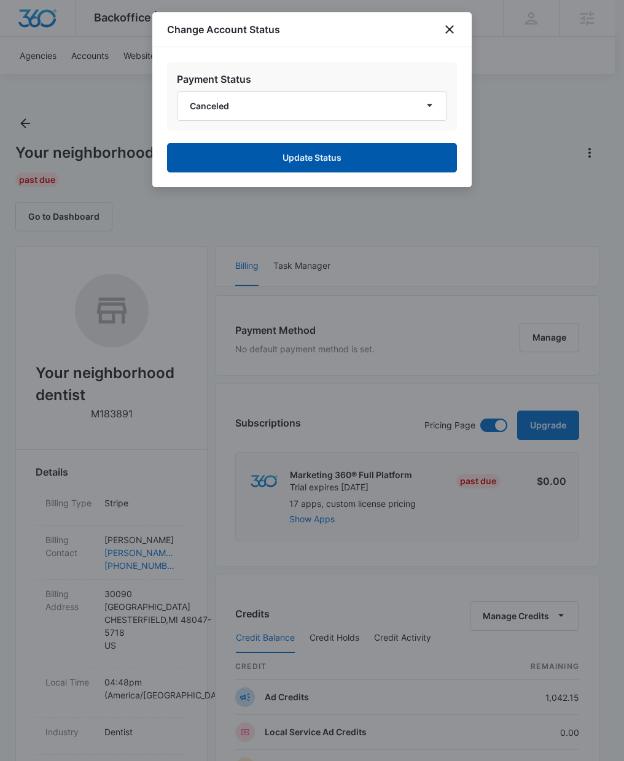
click at [306, 153] on button "Update Status" at bounding box center [312, 157] width 290 height 29
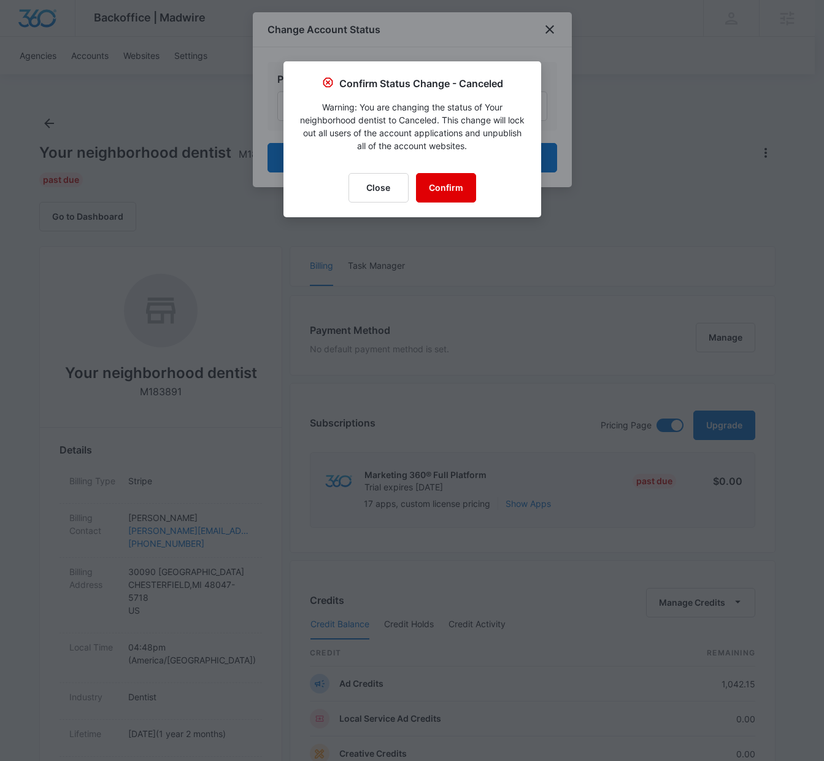
click at [459, 187] on button "Confirm" at bounding box center [446, 187] width 60 height 29
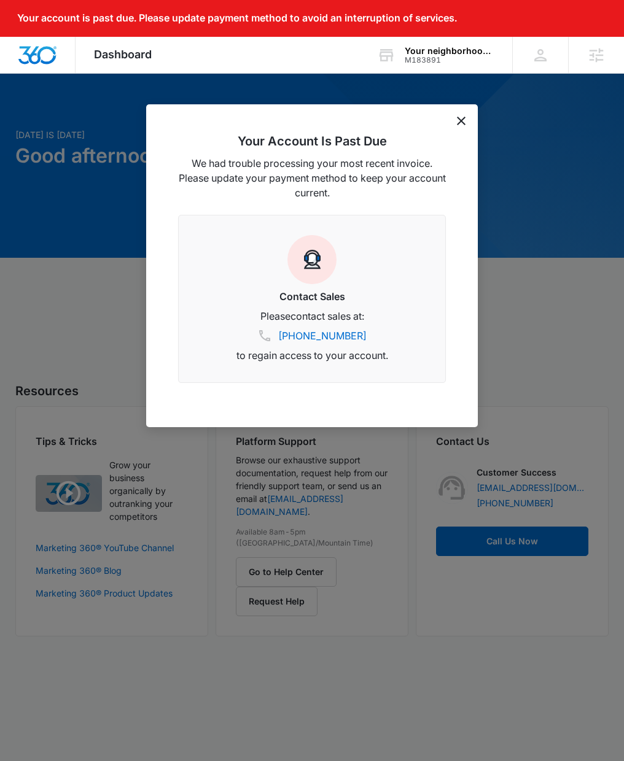
click at [459, 119] on icon "dismiss this dialog" at bounding box center [461, 121] width 9 height 9
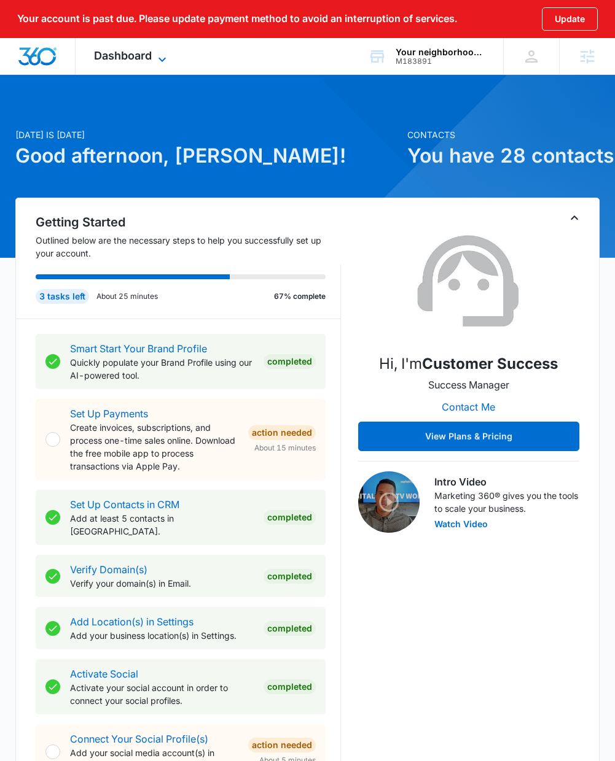
click at [128, 55] on span "Dashboard" at bounding box center [123, 55] width 58 height 13
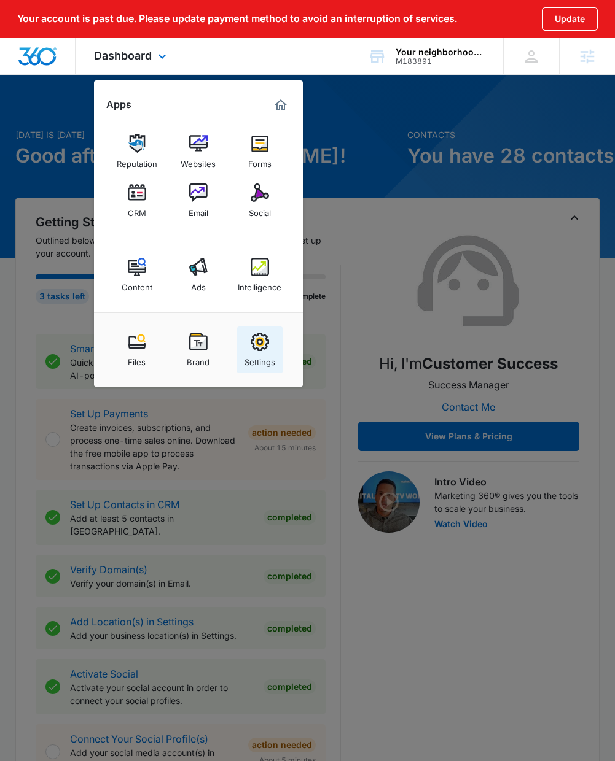
click at [269, 353] on div "Settings" at bounding box center [259, 359] width 31 height 16
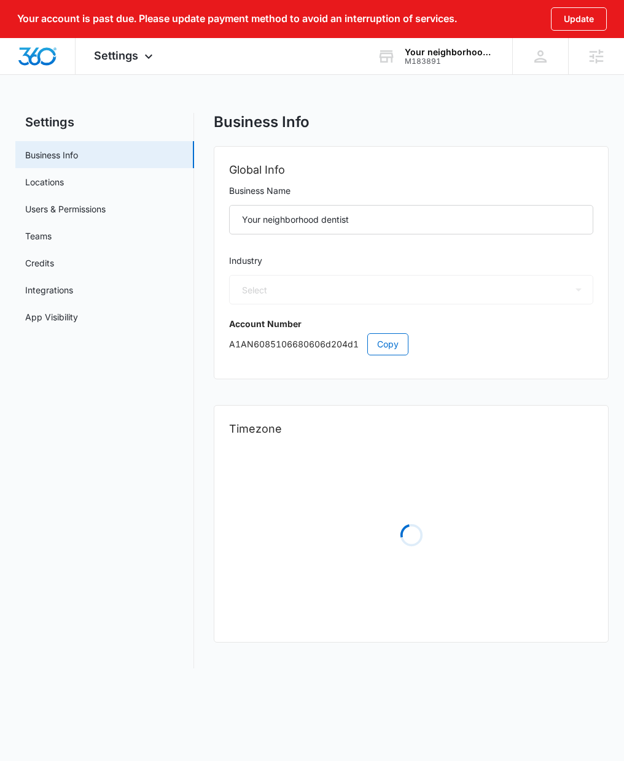
select select "15"
select select "US"
select select "America/Detroit"
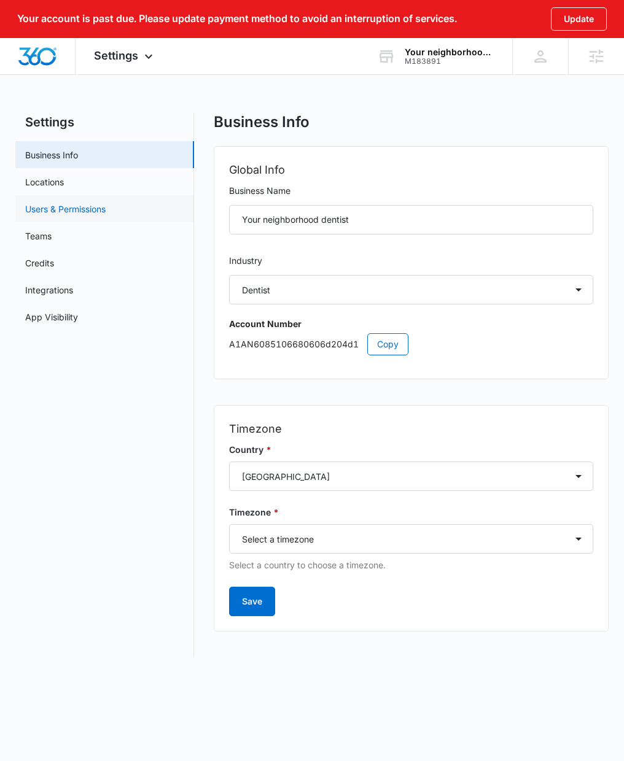
click at [79, 204] on link "Users & Permissions" at bounding box center [65, 209] width 80 height 13
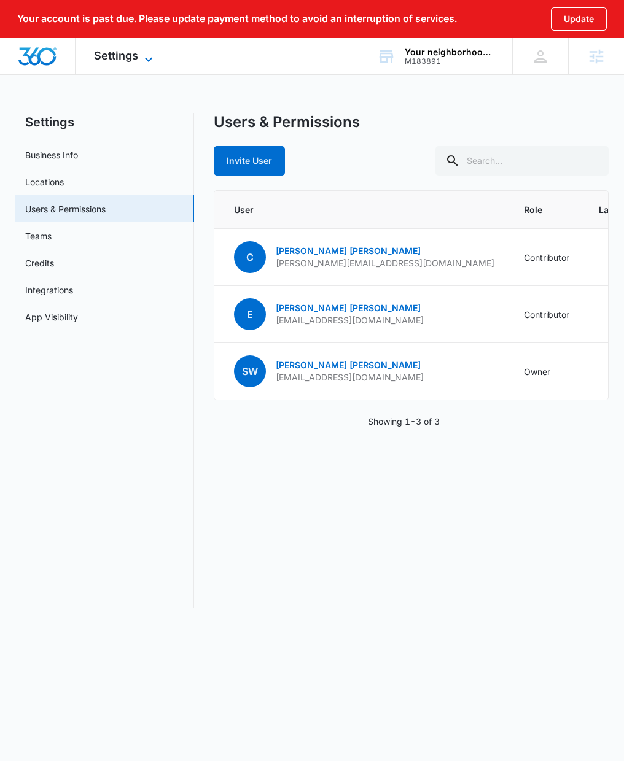
click at [136, 51] on span "Settings" at bounding box center [116, 55] width 44 height 13
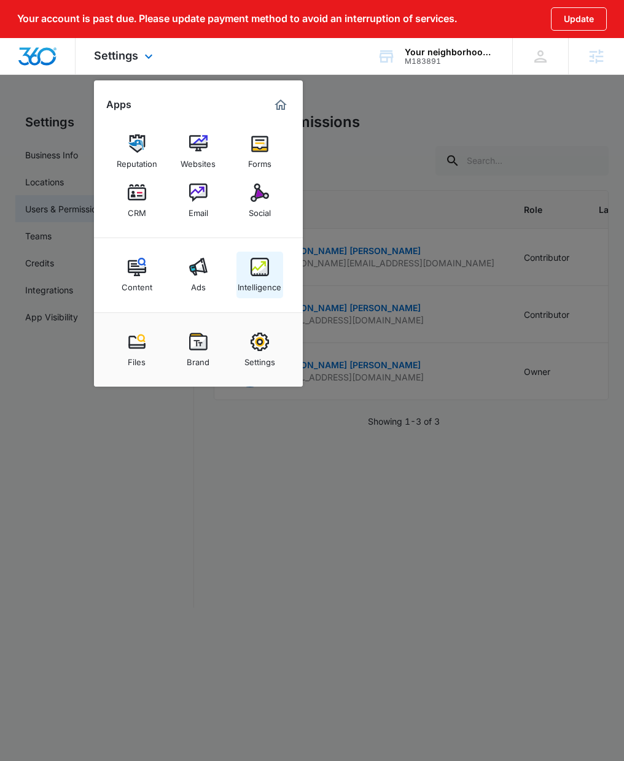
click at [252, 271] on img at bounding box center [259, 267] width 18 height 18
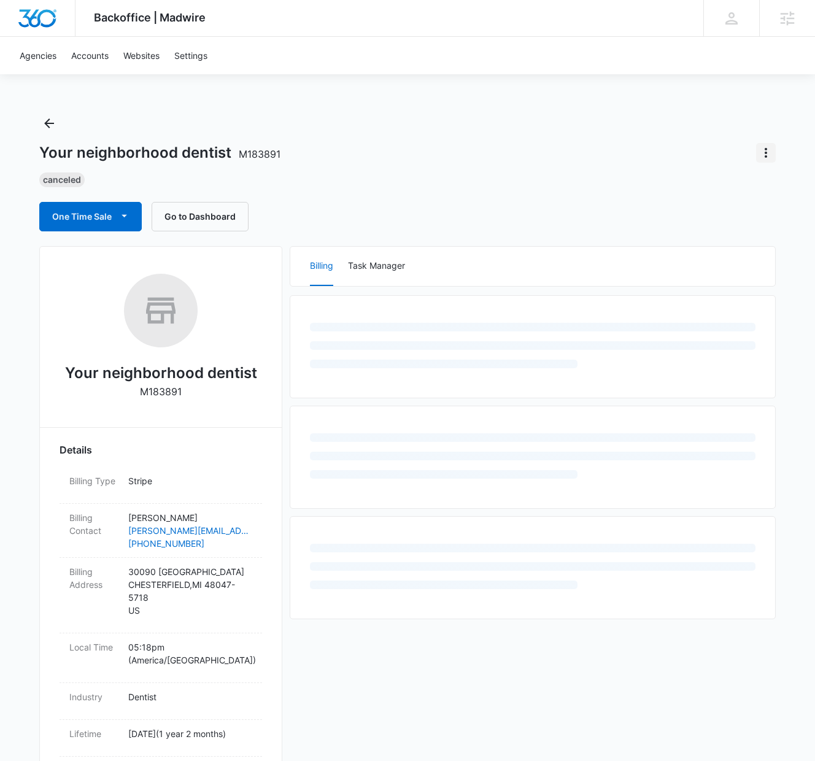
click at [769, 149] on icon "Actions" at bounding box center [766, 152] width 15 height 15
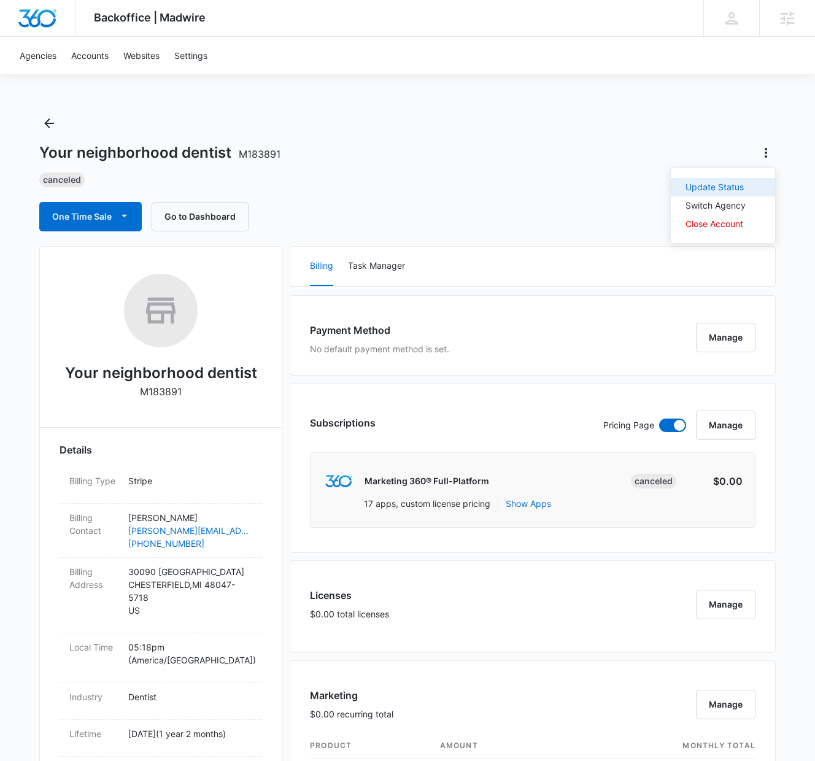
click at [735, 187] on div "Update Status" at bounding box center [716, 187] width 60 height 9
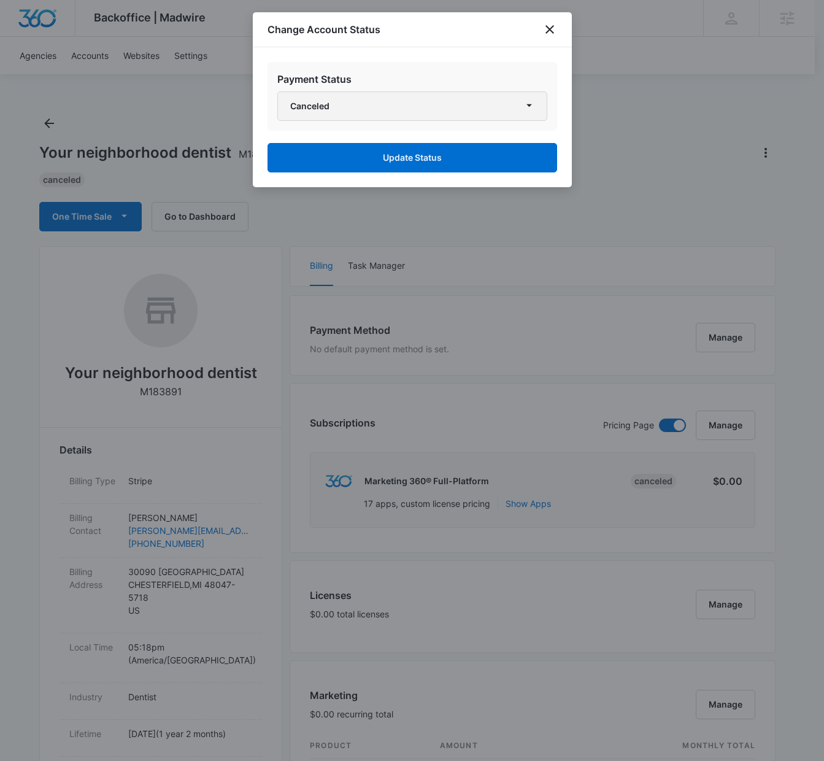
click at [338, 98] on button "Canceled" at bounding box center [412, 105] width 270 height 29
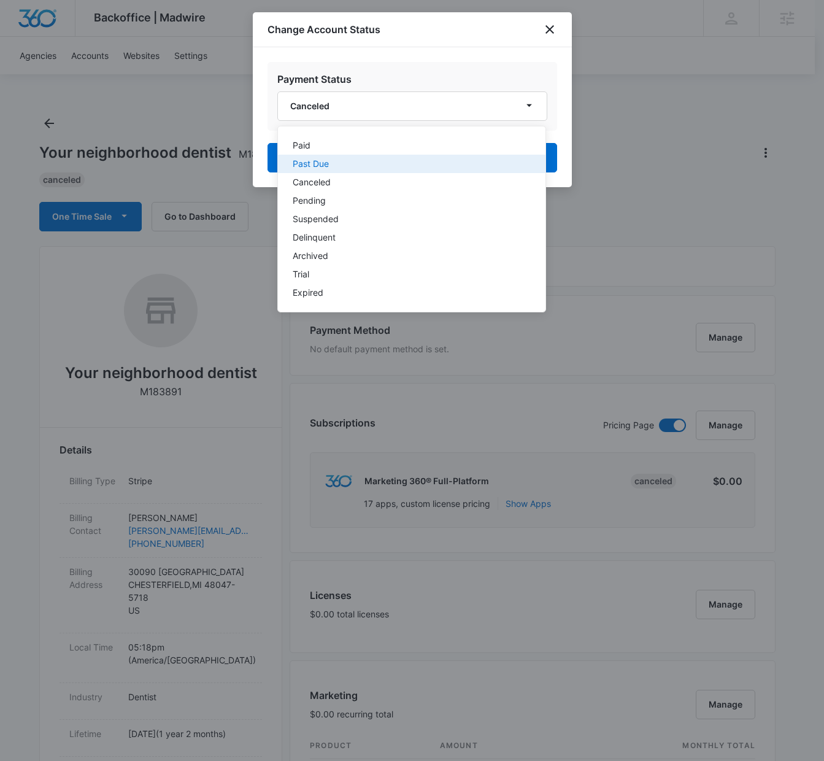
click at [339, 166] on div "Past Due" at bounding box center [404, 164] width 223 height 9
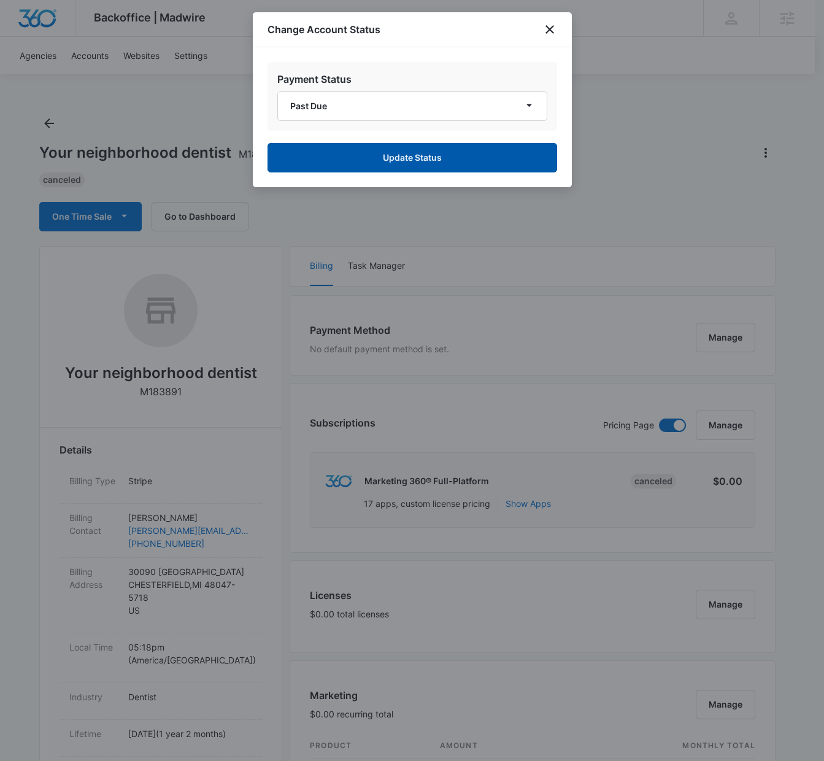
click at [412, 159] on button "Update Status" at bounding box center [413, 157] width 290 height 29
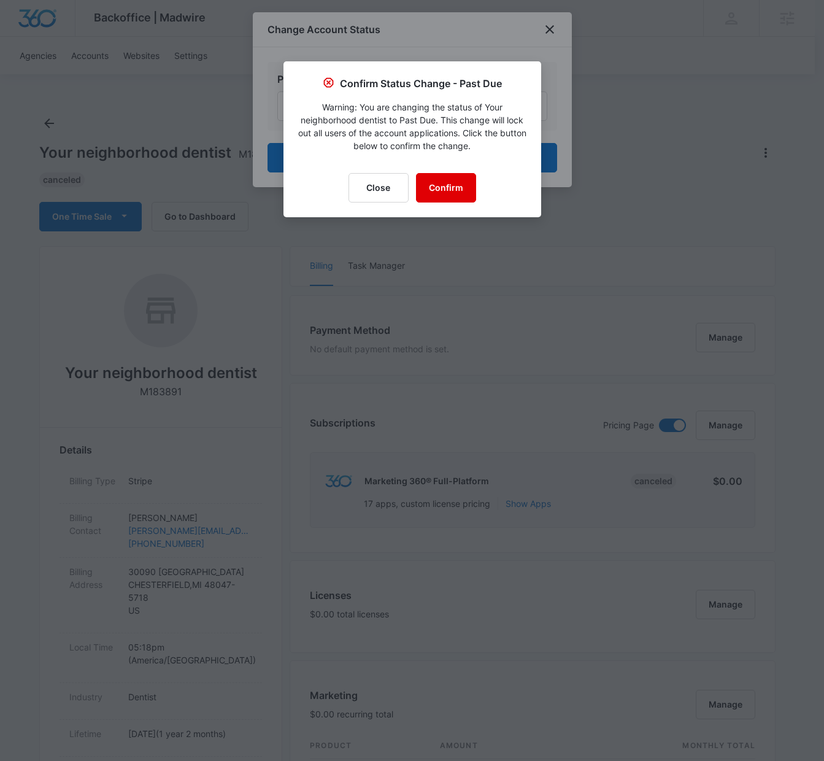
drag, startPoint x: 439, startPoint y: 186, endPoint x: 425, endPoint y: 189, distance: 13.9
click at [439, 186] on button "Confirm" at bounding box center [446, 187] width 60 height 29
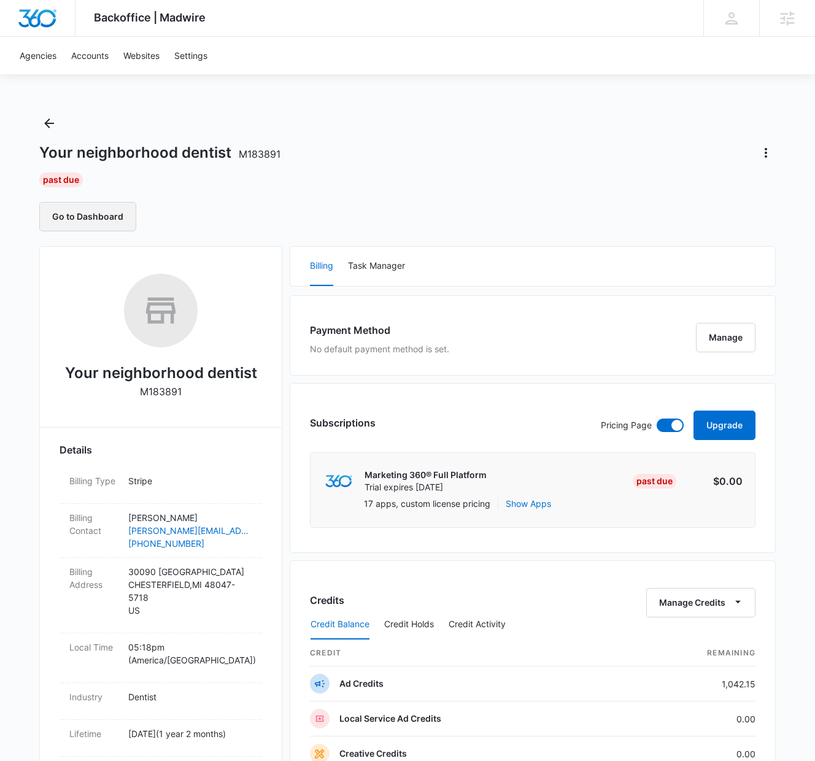
click at [79, 212] on button "Go to Dashboard" at bounding box center [87, 216] width 97 height 29
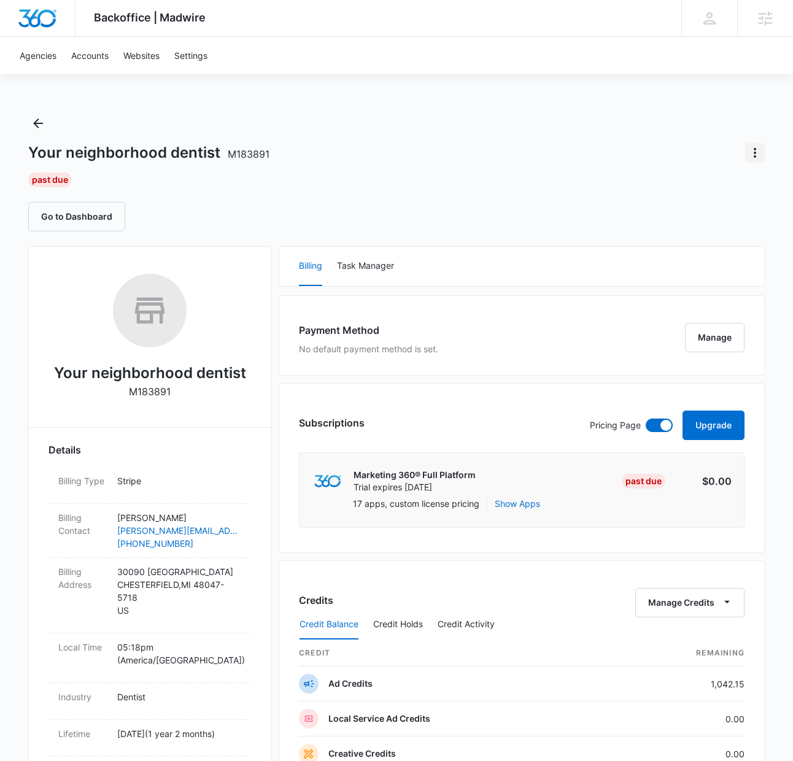
click at [755, 155] on icon "Actions" at bounding box center [755, 153] width 2 height 10
click at [696, 203] on div "Update Status" at bounding box center [705, 205] width 60 height 9
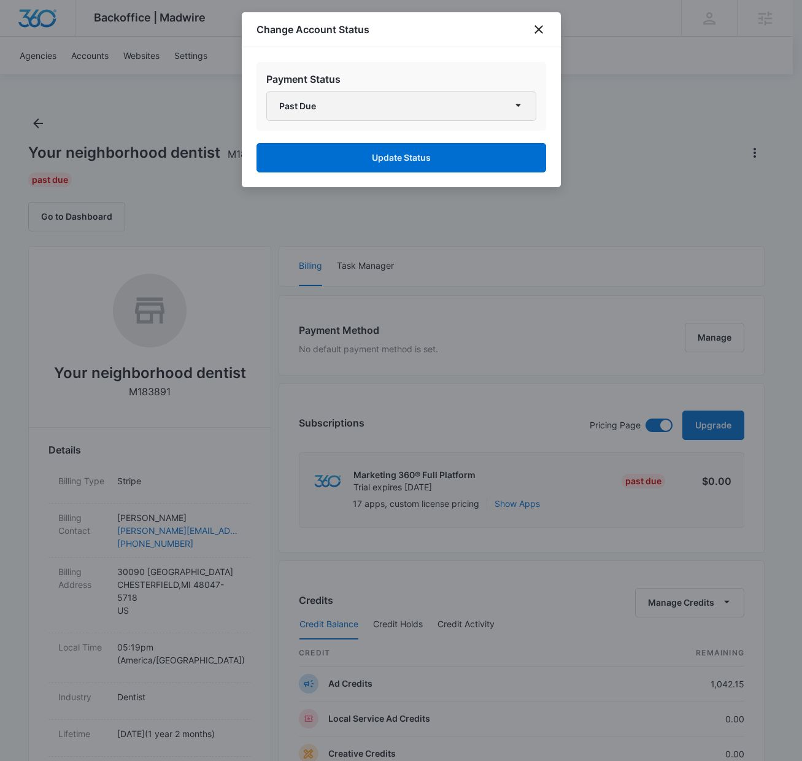
click at [292, 96] on button "Past Due" at bounding box center [401, 105] width 270 height 29
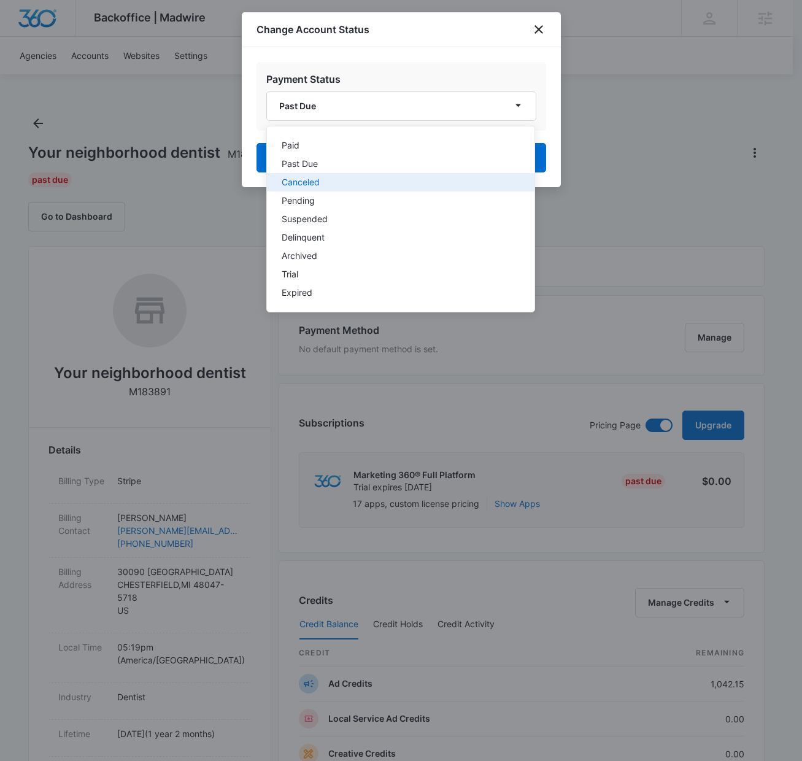
click at [311, 183] on div "Canceled" at bounding box center [393, 182] width 223 height 9
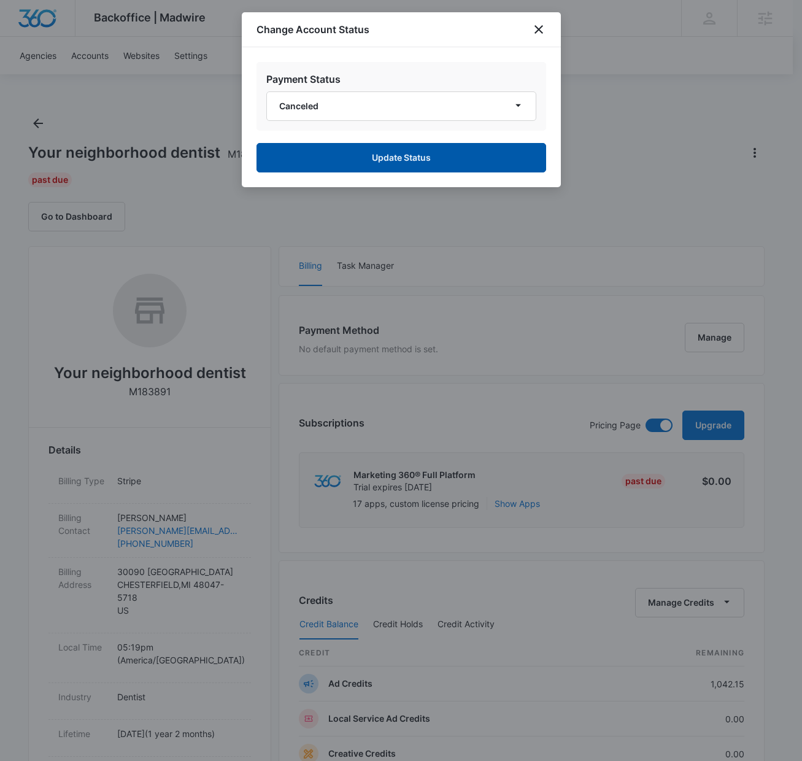
click at [351, 149] on button "Update Status" at bounding box center [402, 157] width 290 height 29
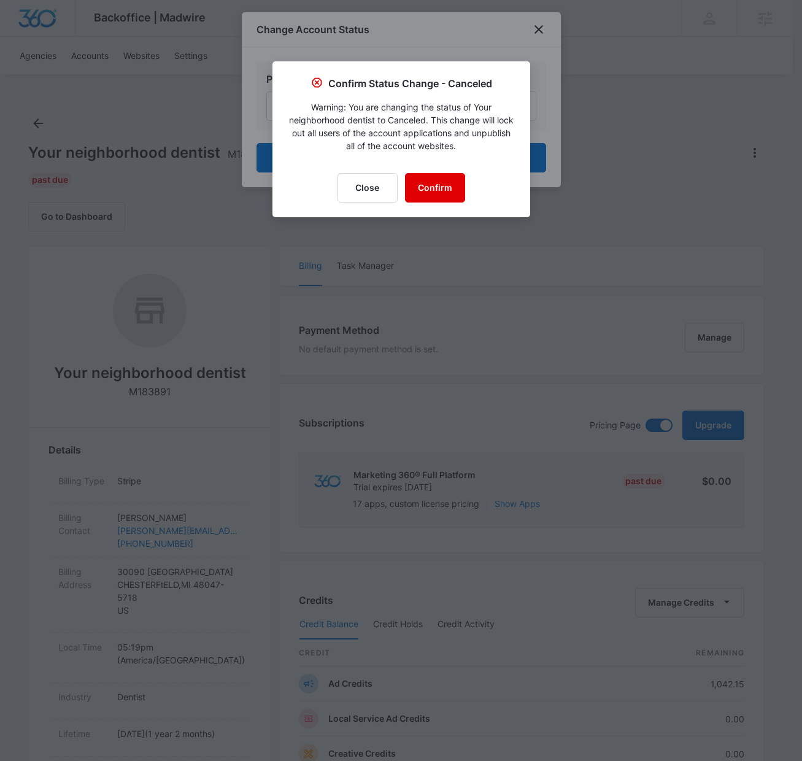
drag, startPoint x: 430, startPoint y: 177, endPoint x: 438, endPoint y: 160, distance: 19.3
click at [430, 177] on button "Confirm" at bounding box center [435, 187] width 60 height 29
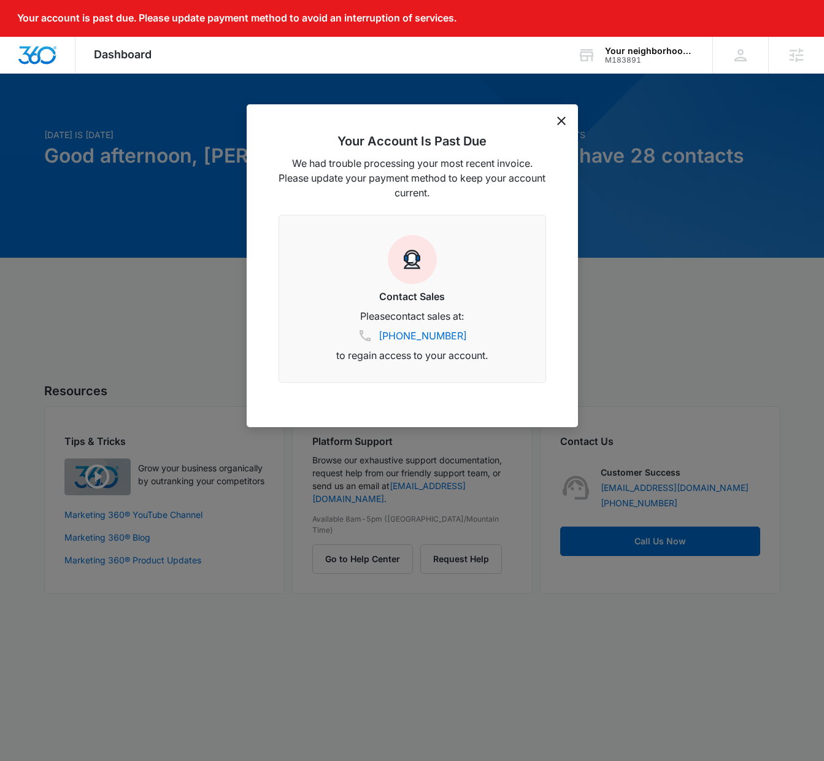
click at [559, 120] on icon "dismiss this dialog" at bounding box center [561, 121] width 9 height 9
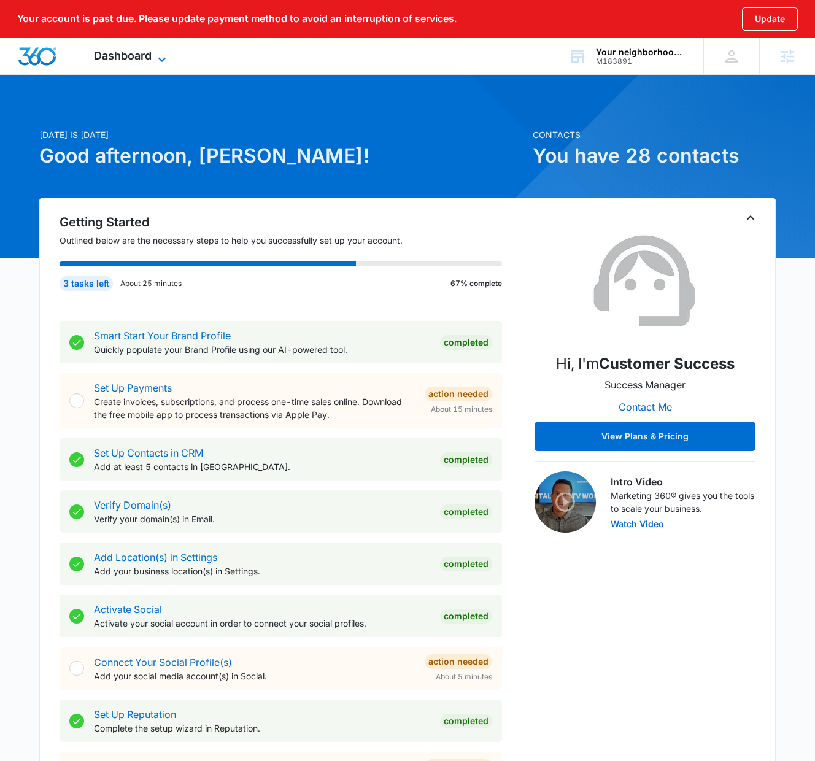
click at [155, 55] on icon at bounding box center [162, 59] width 15 height 15
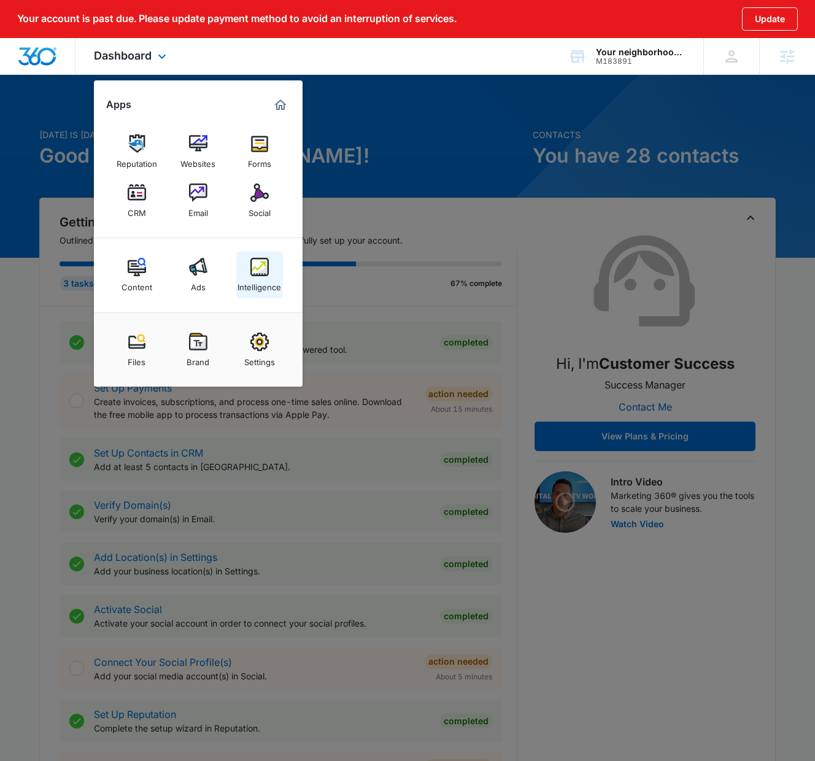
click at [263, 287] on div "Intelligence" at bounding box center [260, 284] width 44 height 16
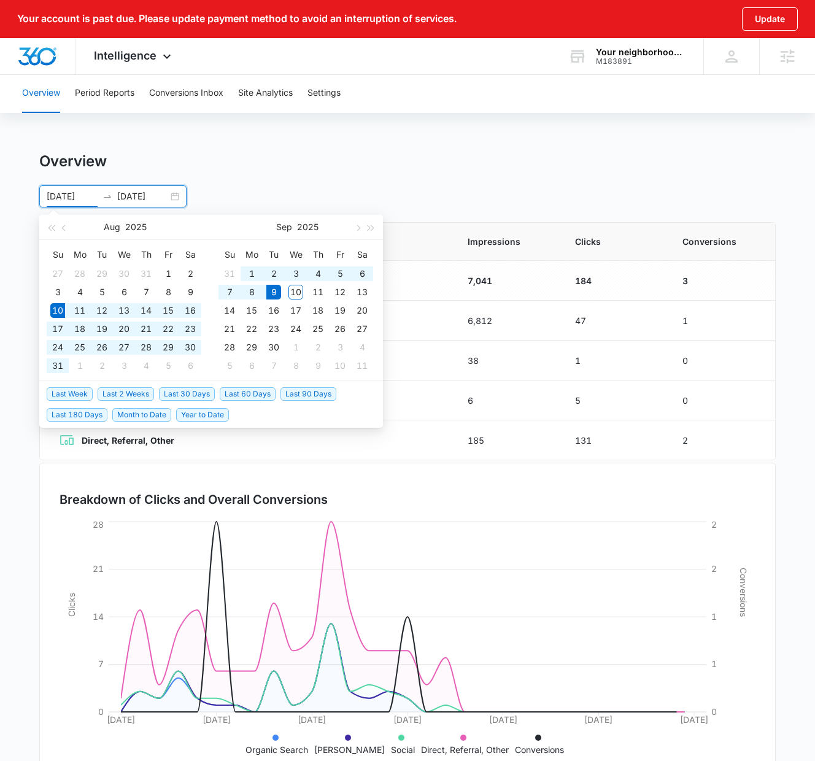
click at [69, 198] on input "08/10/2025" at bounding box center [72, 197] width 51 height 14
type input "08/01/2025"
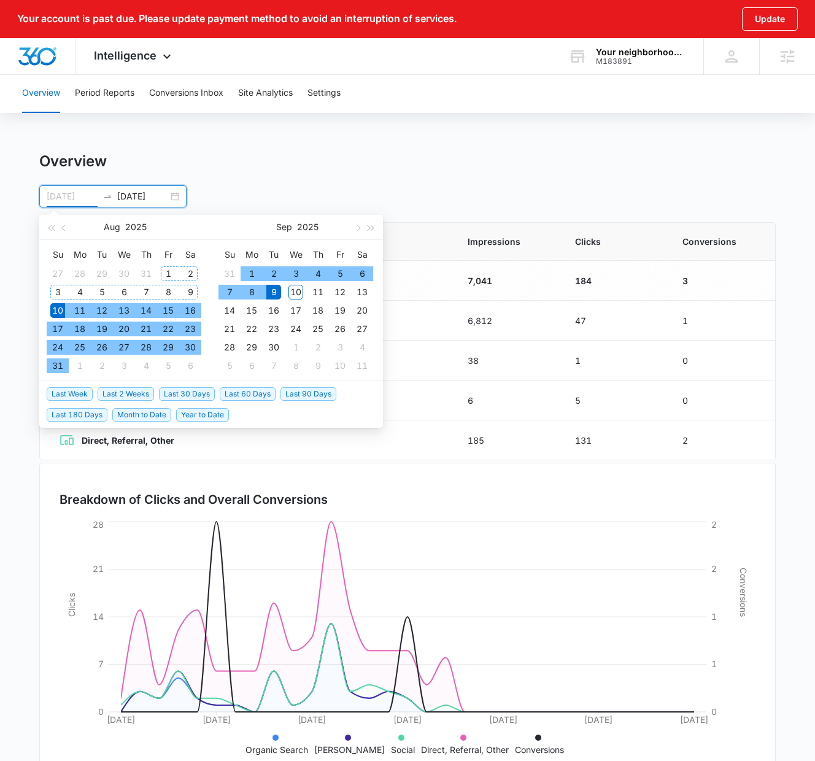
click at [170, 274] on div "1" at bounding box center [168, 273] width 15 height 15
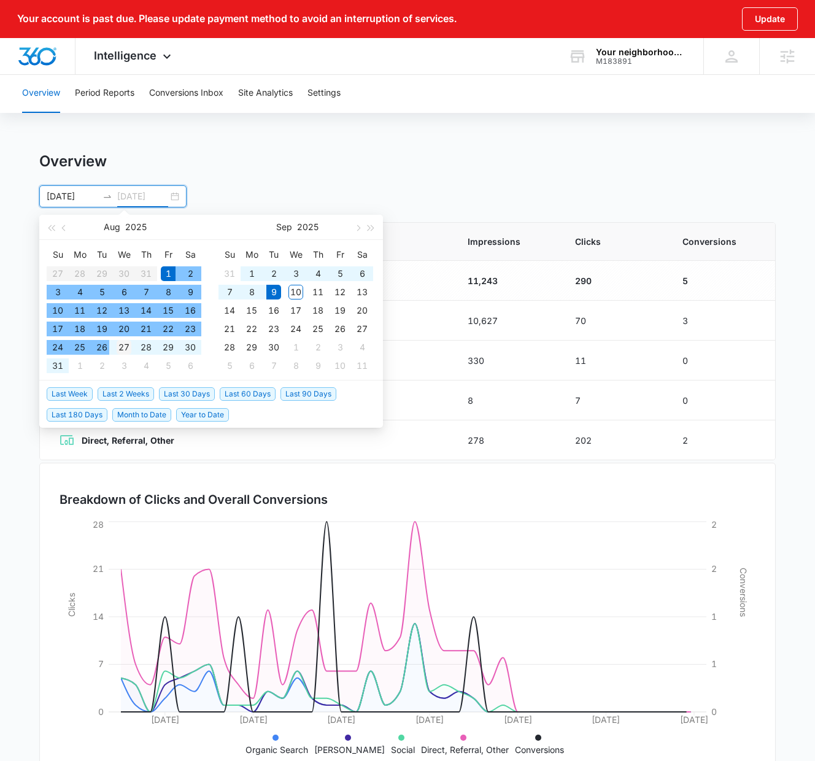
type input "08/27/2025"
click at [126, 344] on div "27" at bounding box center [124, 347] width 15 height 15
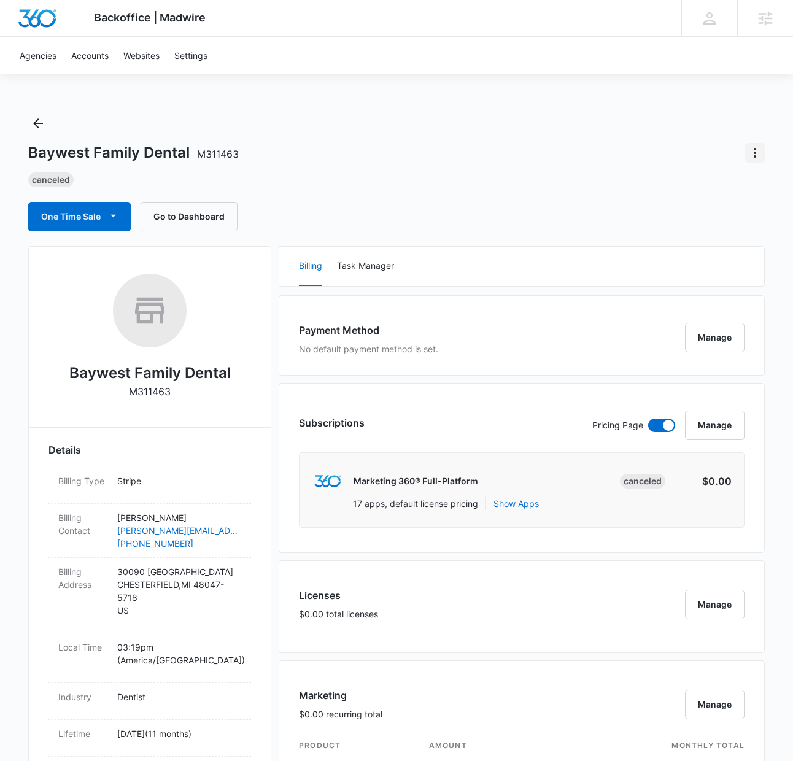
click at [755, 154] on icon "Actions" at bounding box center [755, 152] width 15 height 15
click at [734, 184] on button "Update Status" at bounding box center [712, 187] width 104 height 18
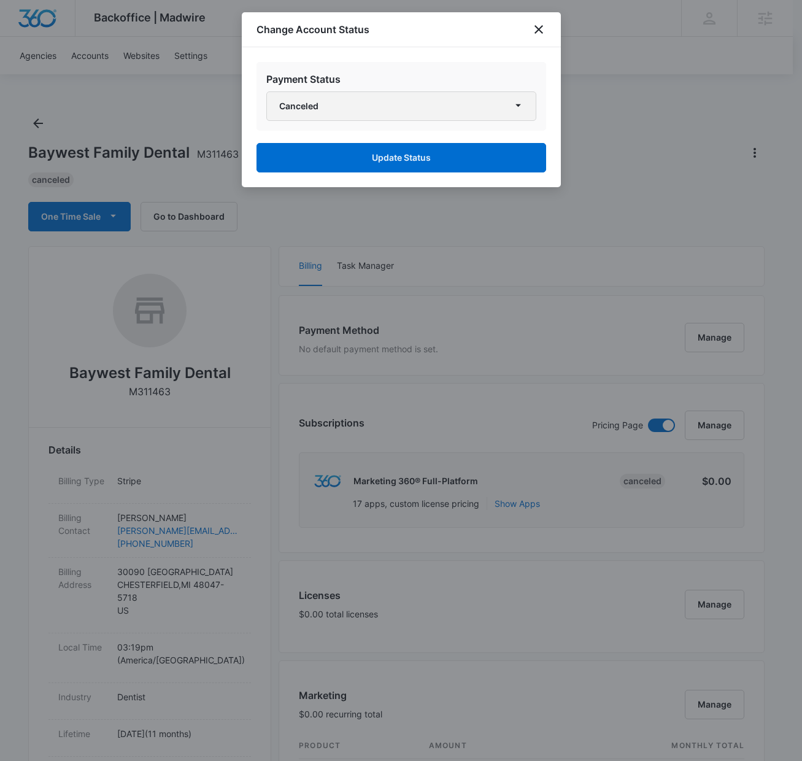
click at [412, 108] on button "Canceled" at bounding box center [401, 105] width 270 height 29
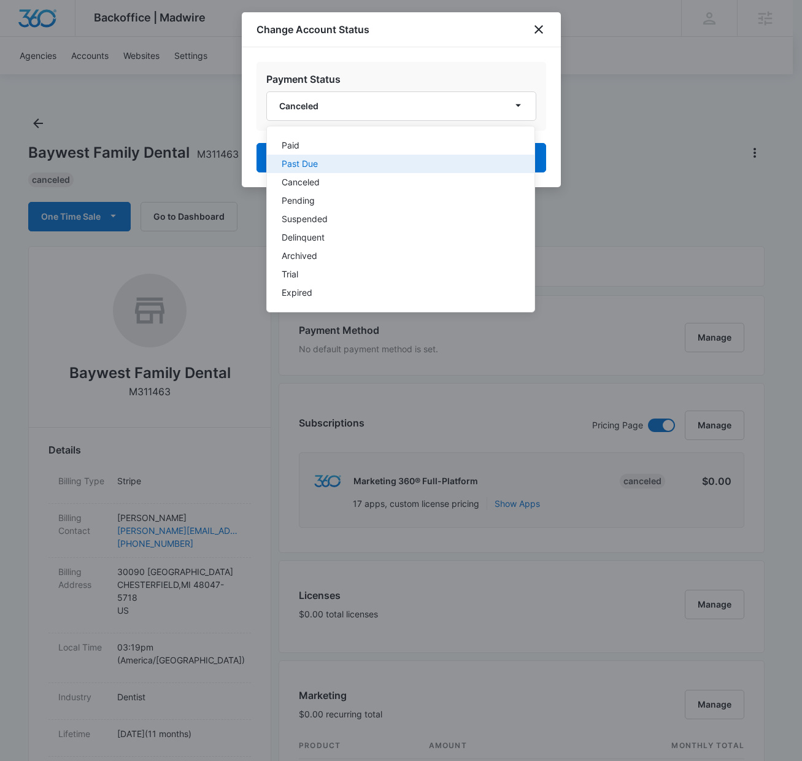
click at [358, 158] on button "Past Due" at bounding box center [401, 164] width 268 height 18
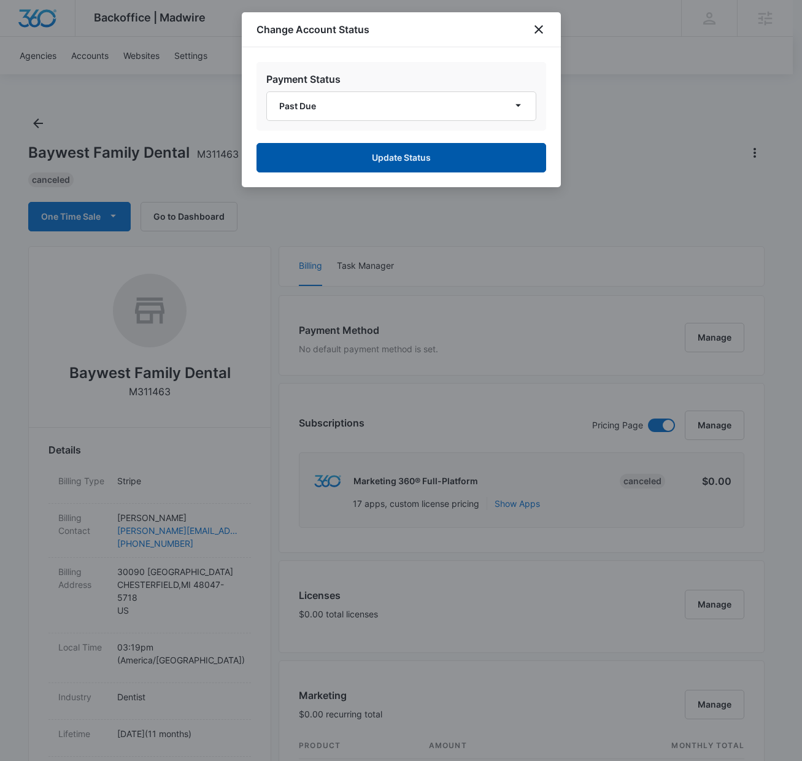
click at [365, 158] on button "Update Status" at bounding box center [402, 157] width 290 height 29
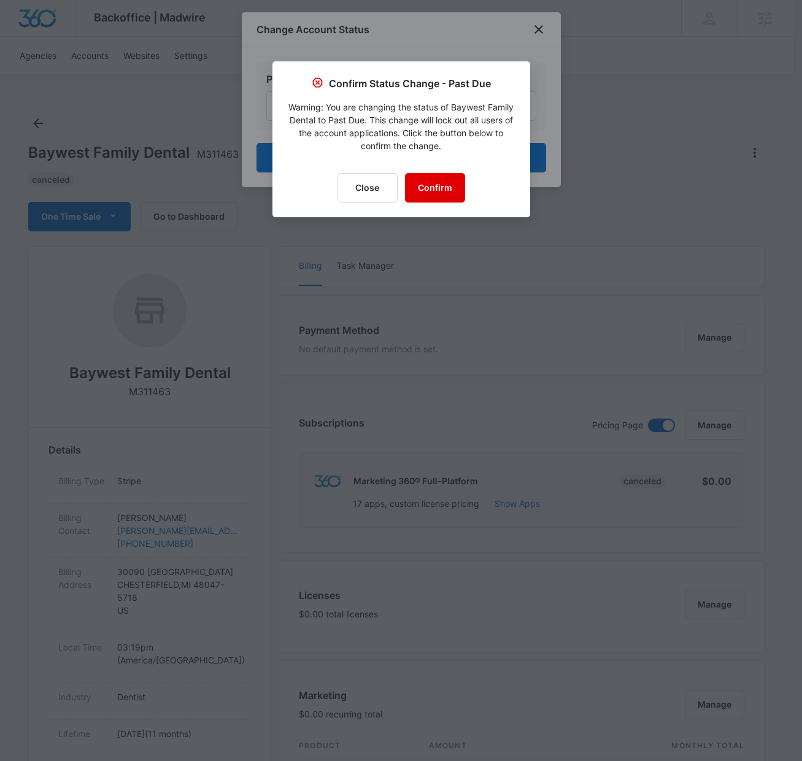
click at [442, 189] on button "Confirm" at bounding box center [435, 187] width 60 height 29
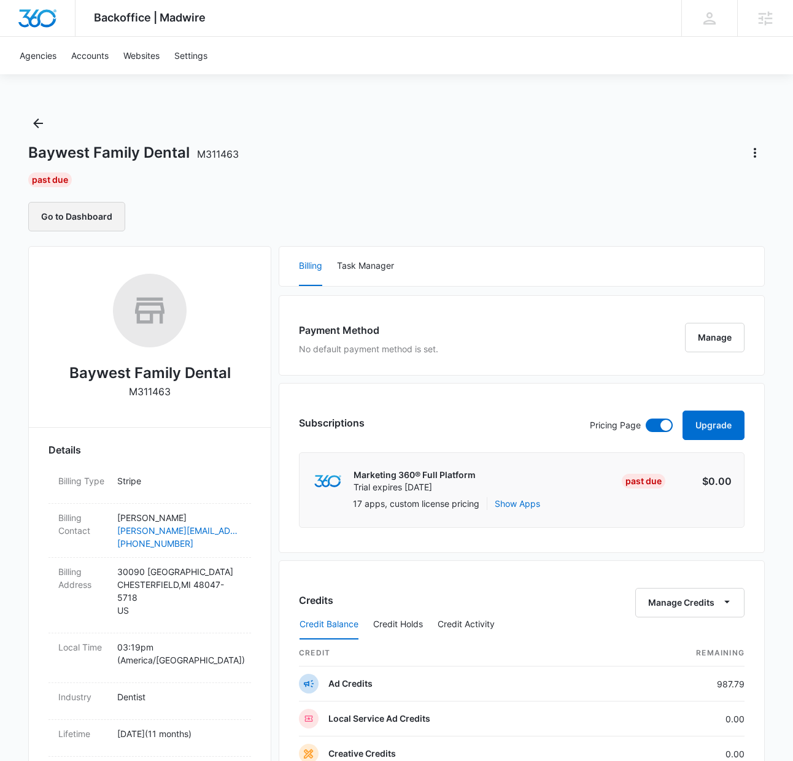
click at [91, 212] on button "Go to Dashboard" at bounding box center [76, 216] width 97 height 29
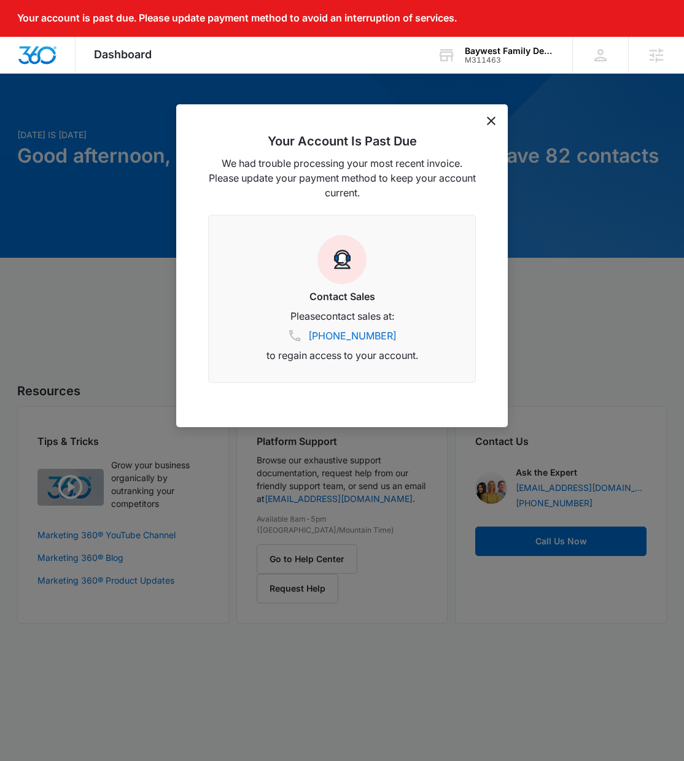
click at [492, 122] on icon "dismiss this dialog" at bounding box center [491, 121] width 9 height 9
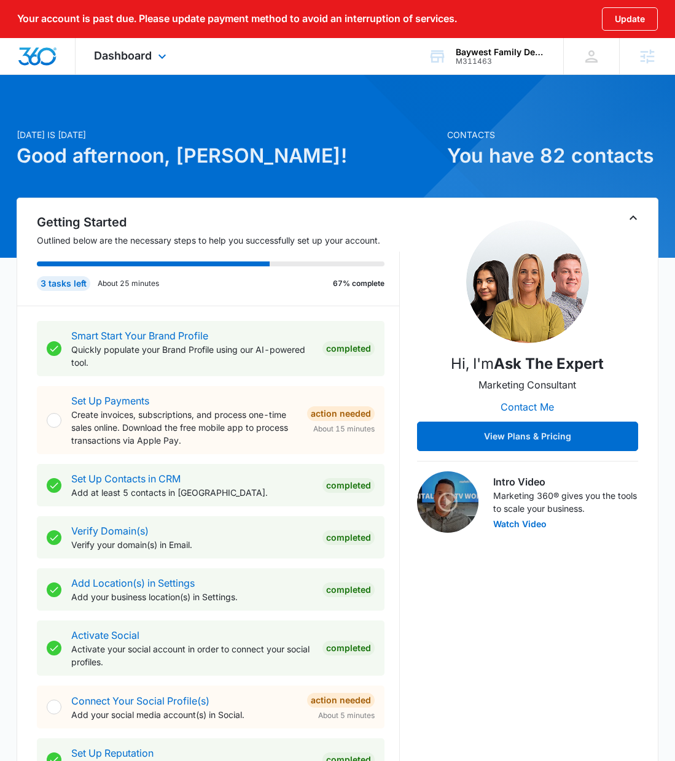
drag, startPoint x: 117, startPoint y: 53, endPoint x: 120, endPoint y: 129, distance: 76.2
click at [117, 53] on span "Dashboard" at bounding box center [123, 55] width 58 height 13
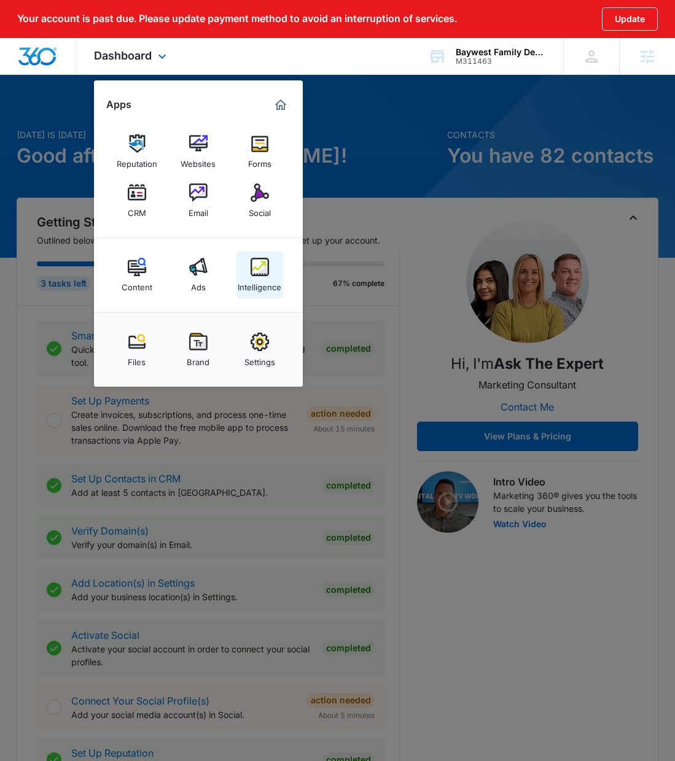
click at [274, 289] on div "Intelligence" at bounding box center [260, 284] width 44 height 16
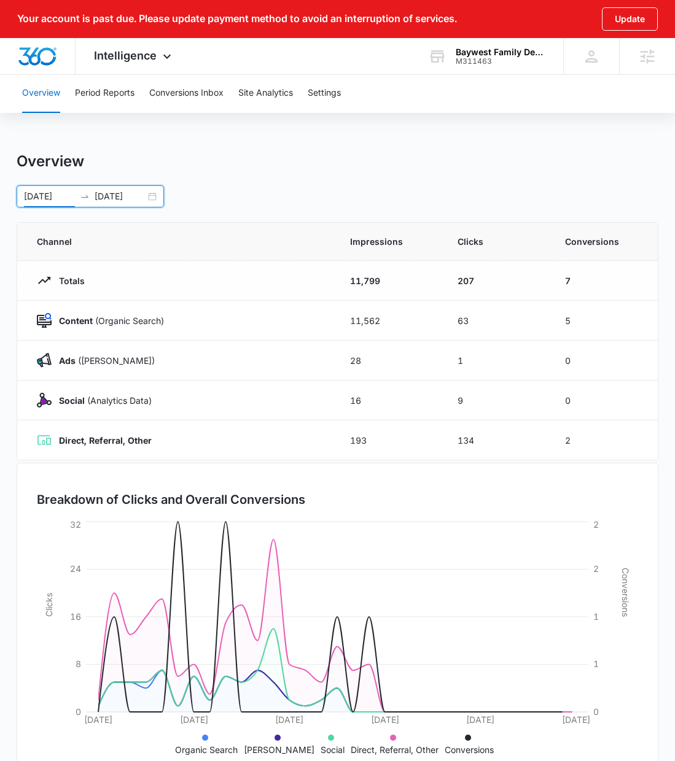
click at [40, 197] on input "08/10/2025" at bounding box center [49, 197] width 51 height 14
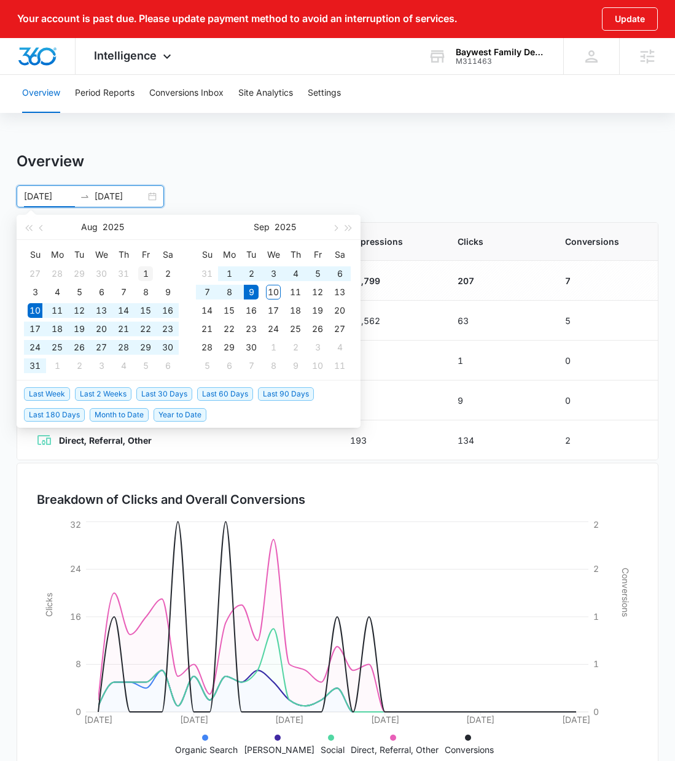
type input "08/01/2025"
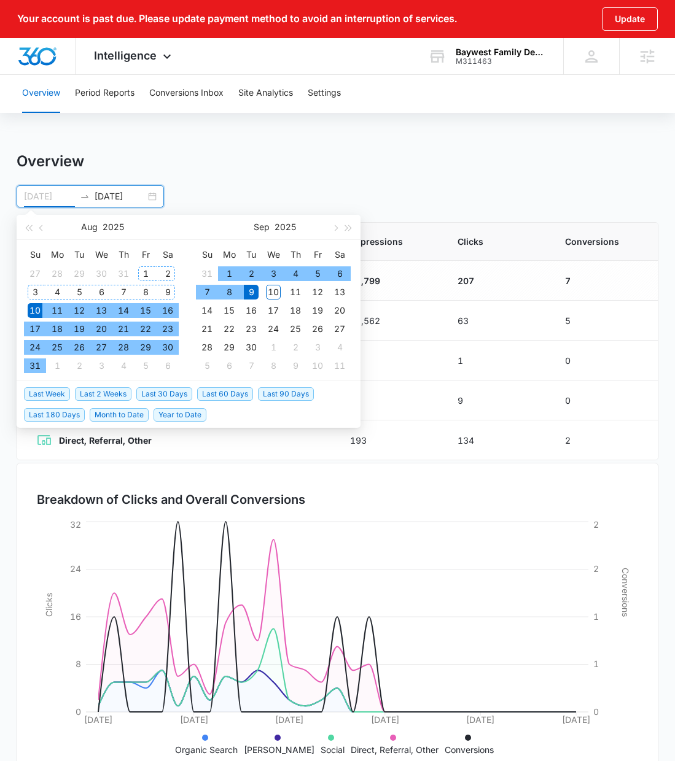
click at [145, 271] on div "1" at bounding box center [145, 273] width 15 height 15
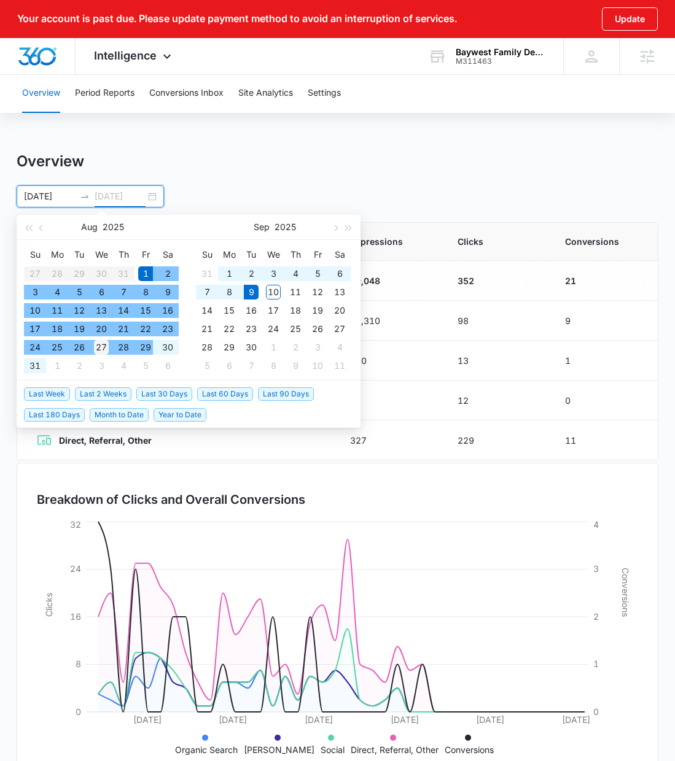
type input "08/27/2025"
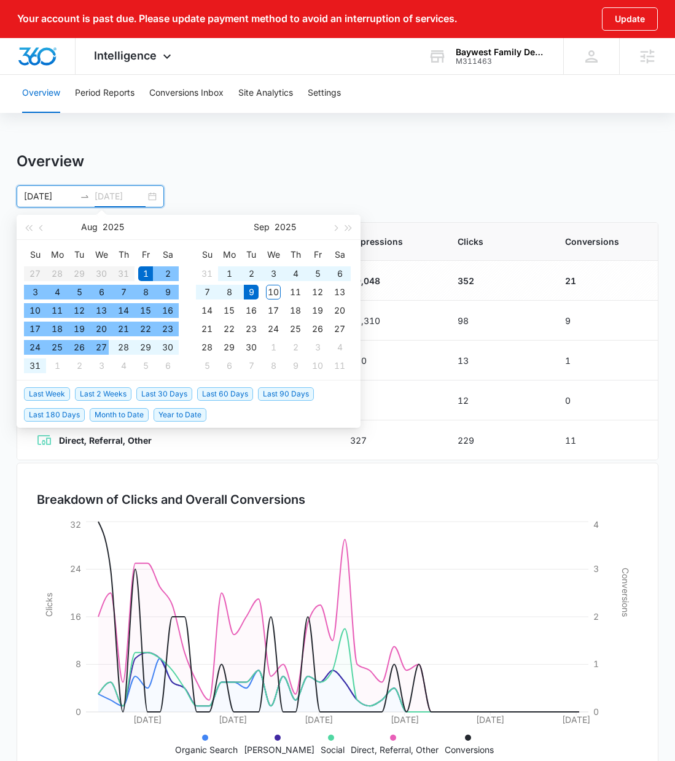
click at [103, 346] on div "27" at bounding box center [101, 347] width 15 height 15
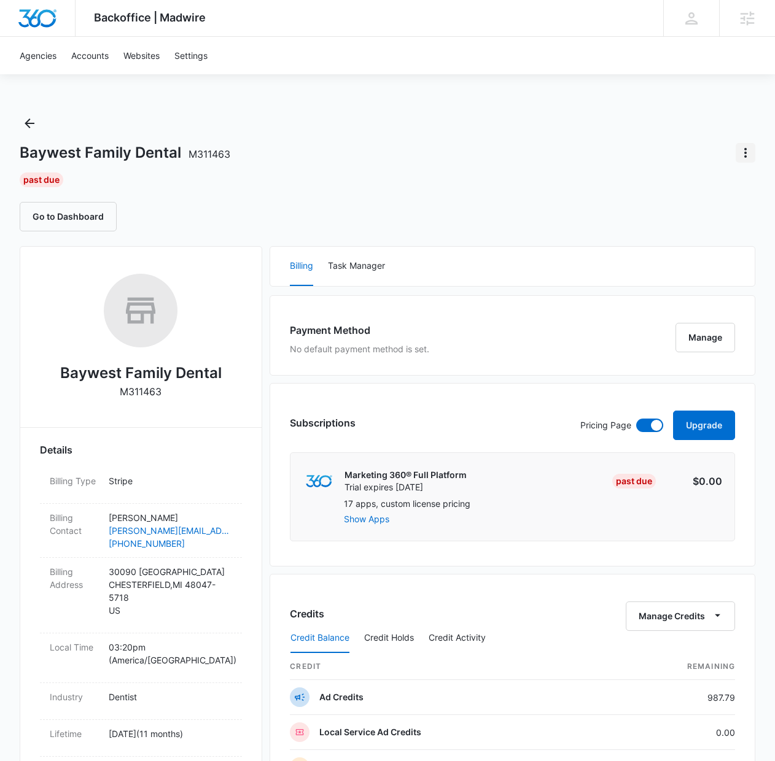
click at [743, 150] on icon "Actions" at bounding box center [745, 152] width 15 height 15
click at [697, 201] on div "Update Status" at bounding box center [695, 205] width 60 height 9
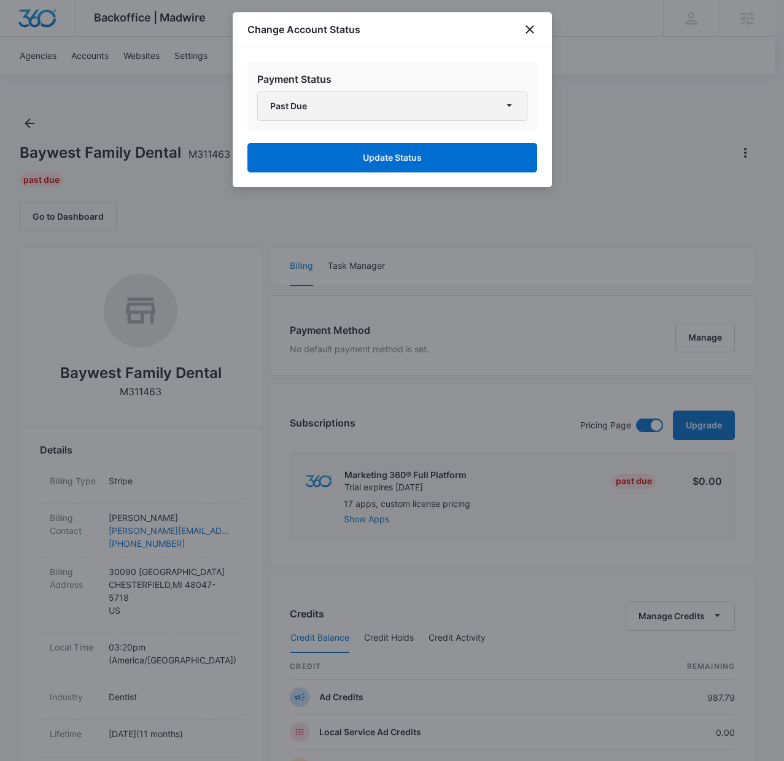
click at [403, 98] on button "Past Due" at bounding box center [392, 105] width 270 height 29
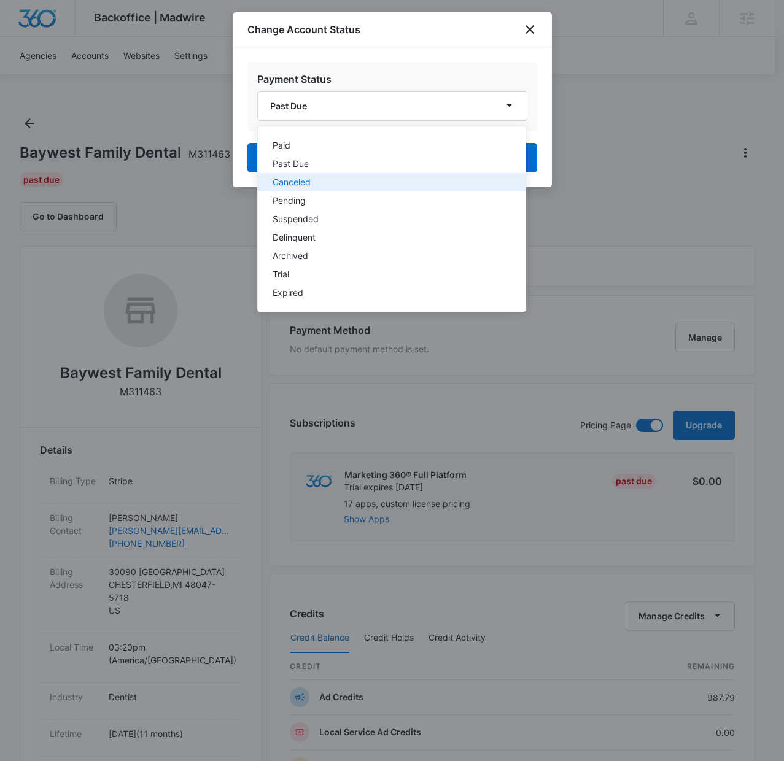
click at [374, 174] on button "Canceled" at bounding box center [392, 182] width 268 height 18
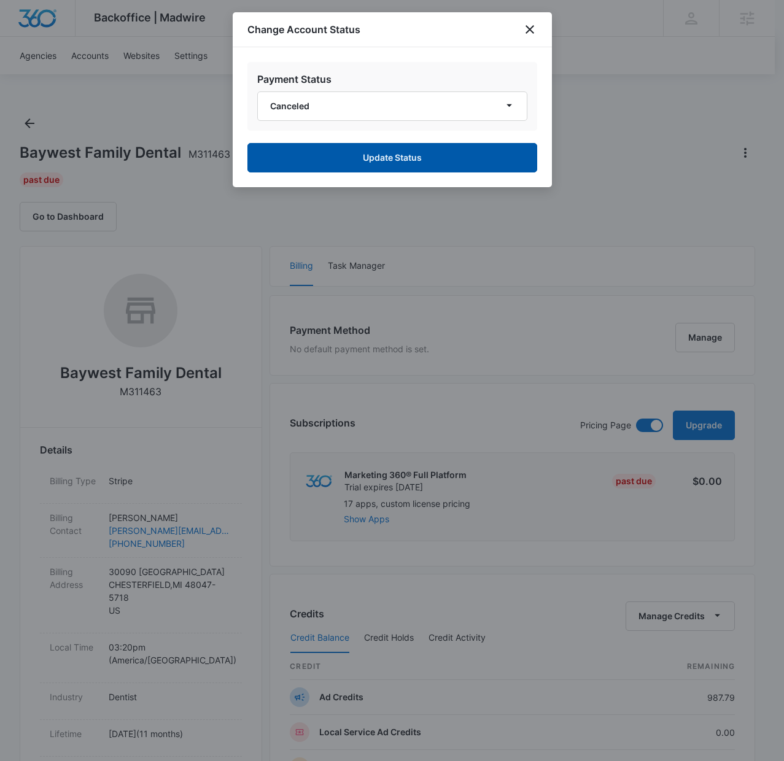
click at [386, 163] on button "Update Status" at bounding box center [392, 157] width 290 height 29
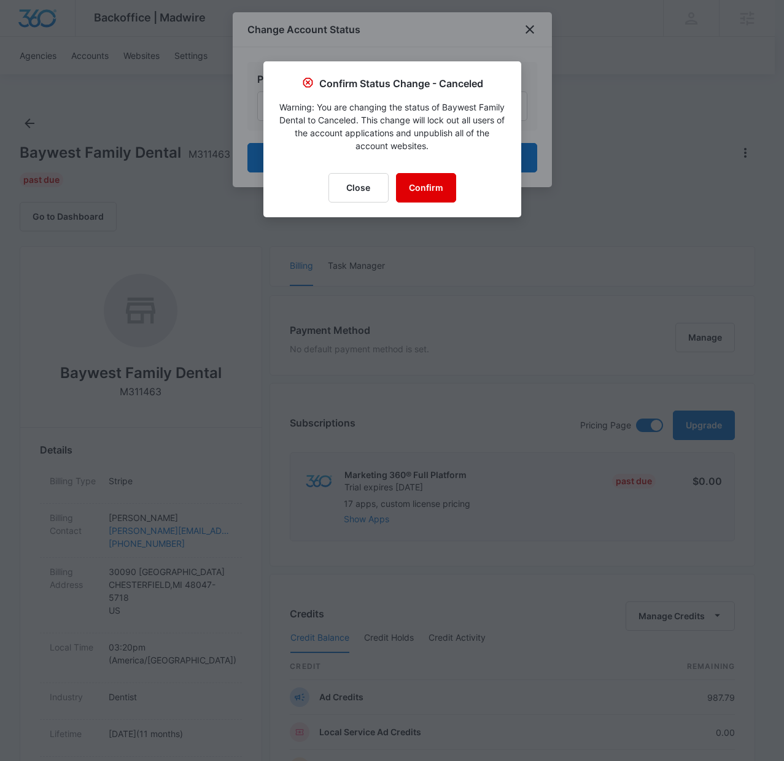
click at [429, 190] on button "Confirm" at bounding box center [426, 187] width 60 height 29
